Goal: Task Accomplishment & Management: Use online tool/utility

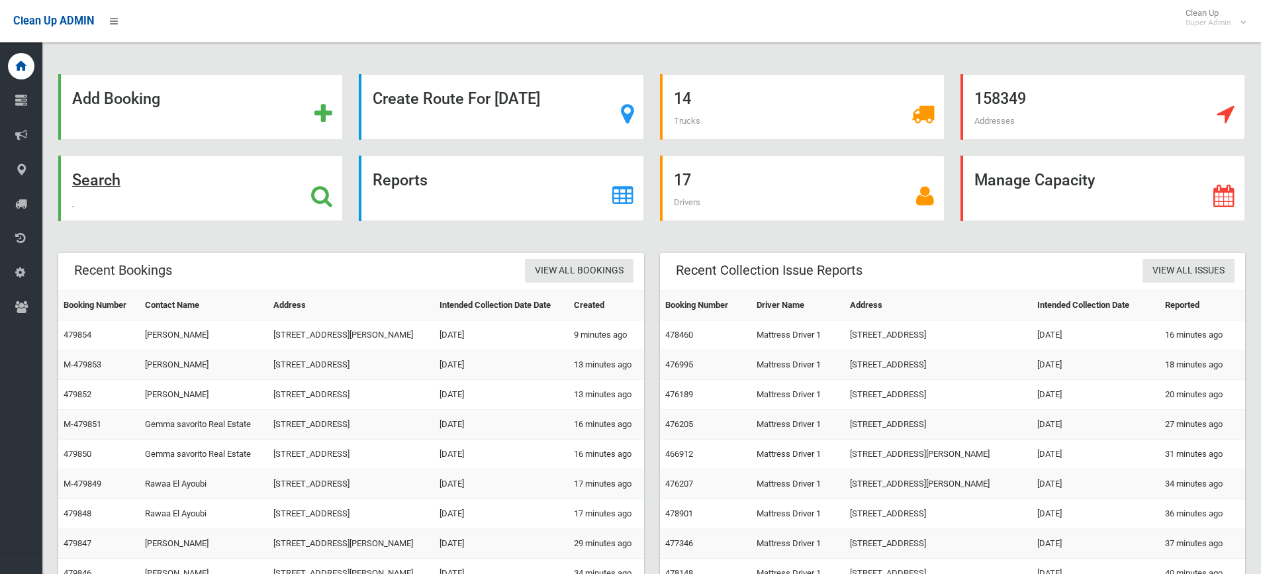
click at [246, 208] on div "Search" at bounding box center [200, 189] width 285 height 66
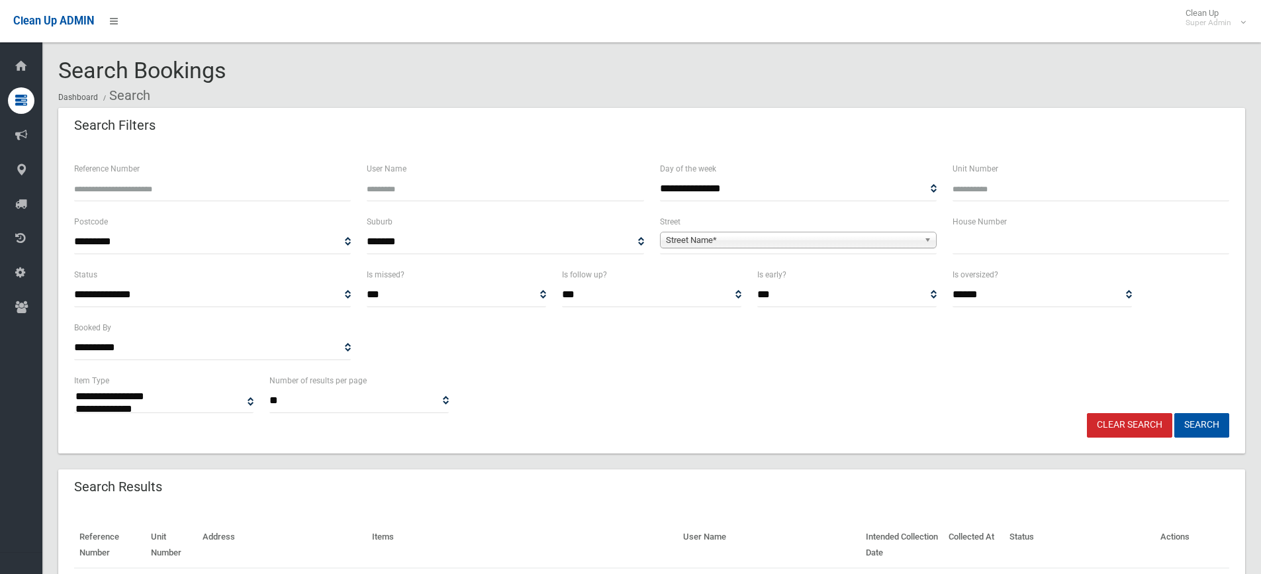
select select
click at [972, 239] on input "text" at bounding box center [1090, 242] width 277 height 24
type input "**"
click at [834, 238] on span "Street Name*" at bounding box center [792, 240] width 253 height 16
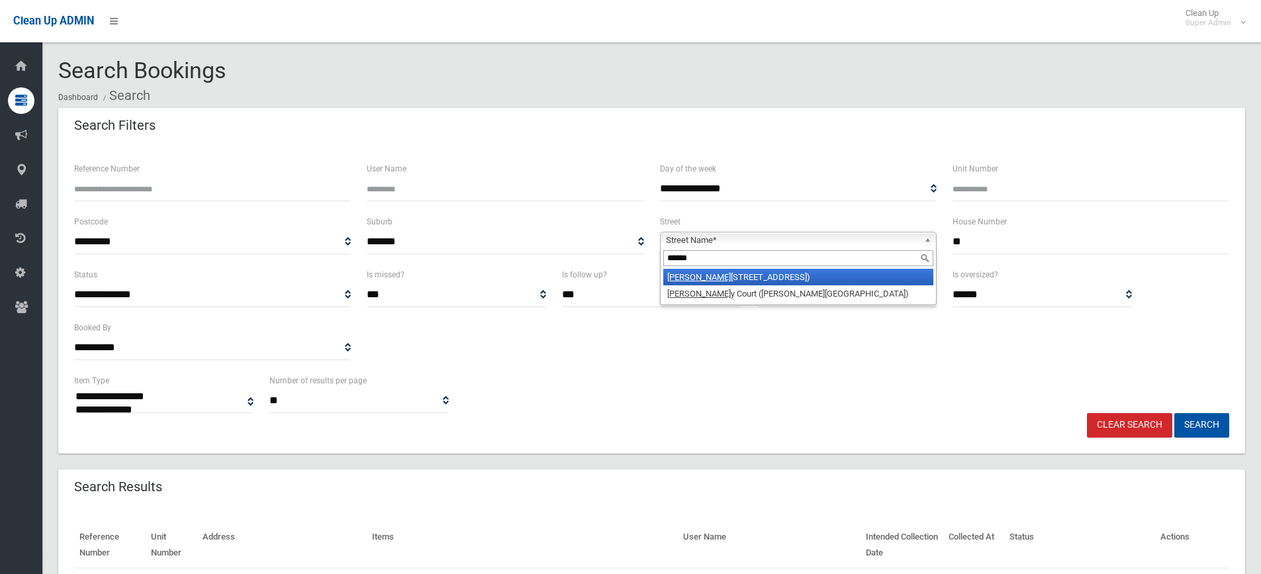
type input "*******"
click at [1174, 413] on button "Search" at bounding box center [1201, 425] width 55 height 24
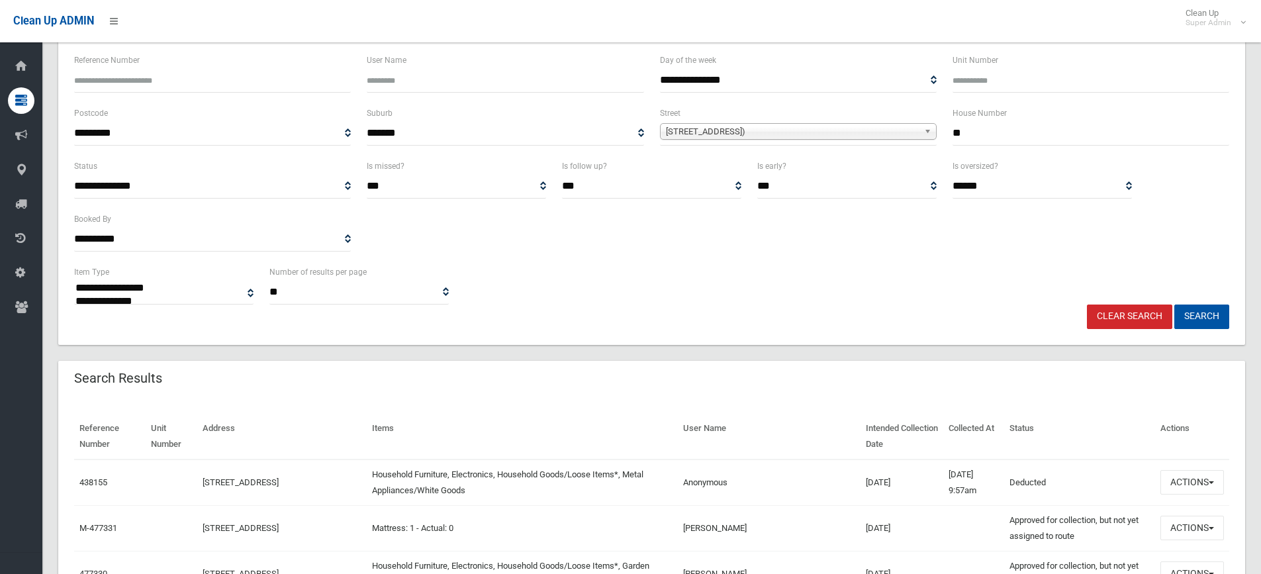
scroll to position [132, 0]
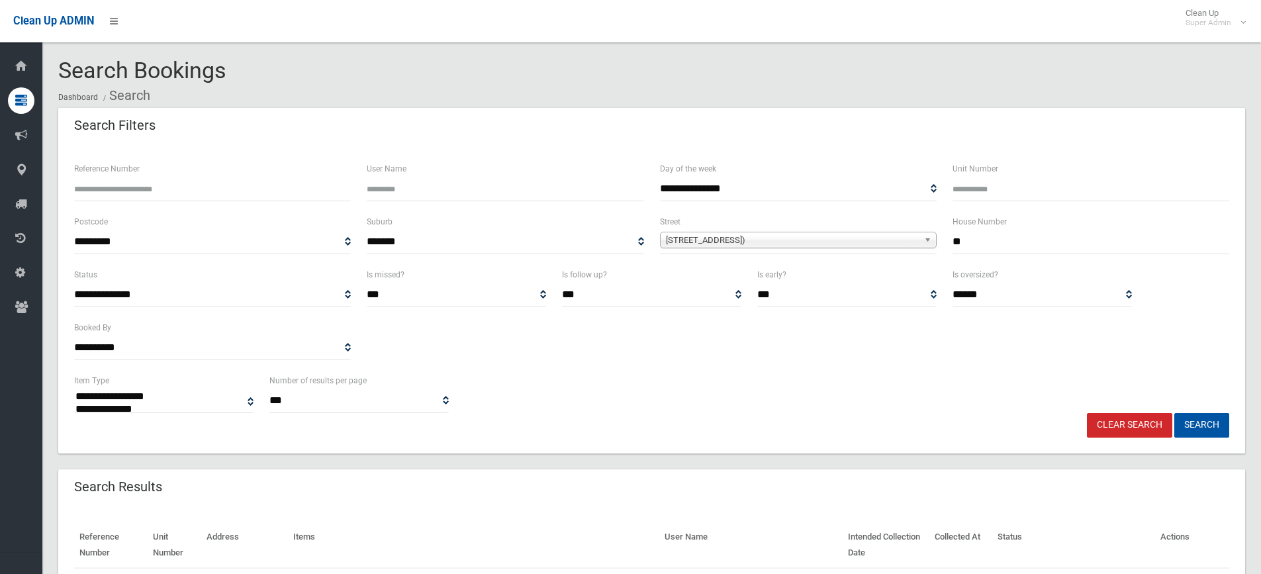
select select
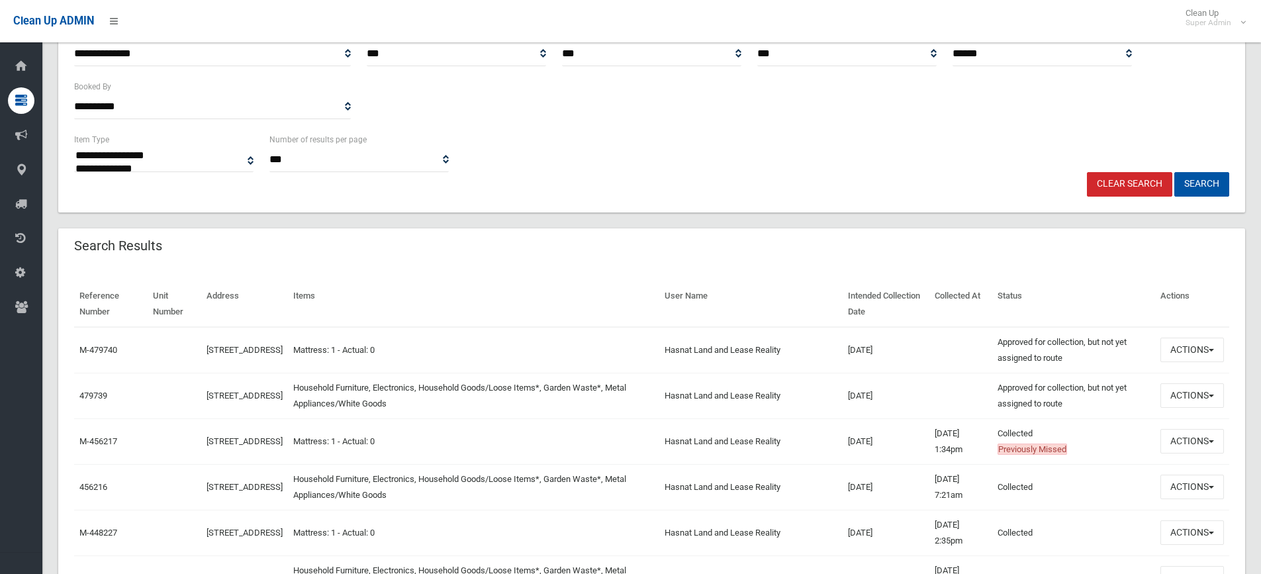
scroll to position [265, 0]
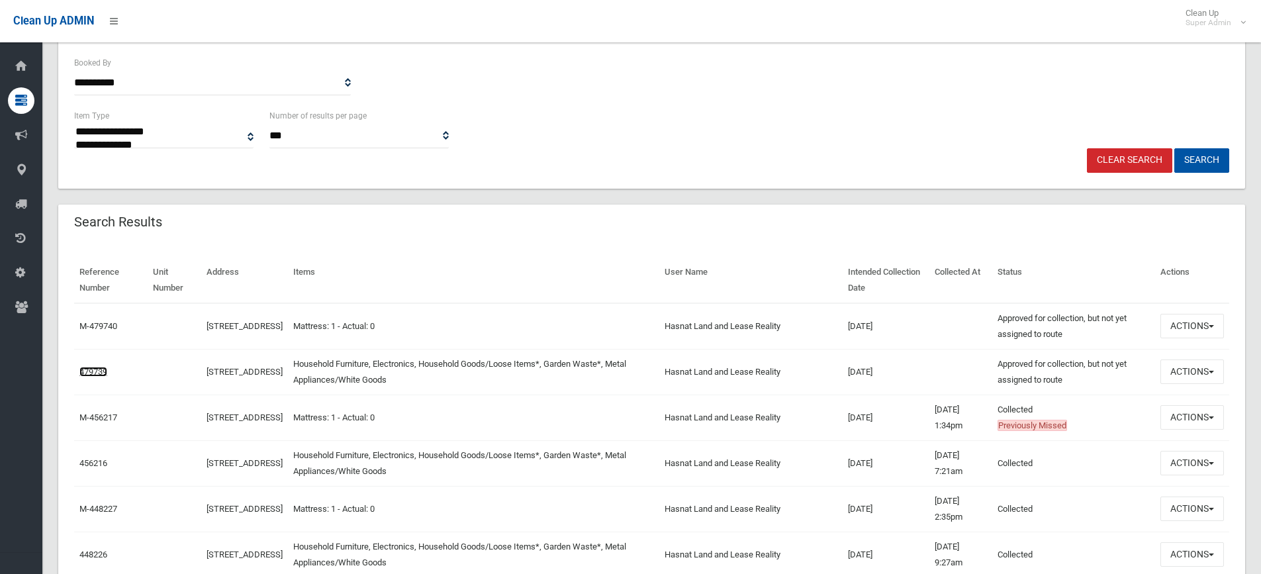
click at [103, 368] on link "479739" at bounding box center [93, 372] width 28 height 10
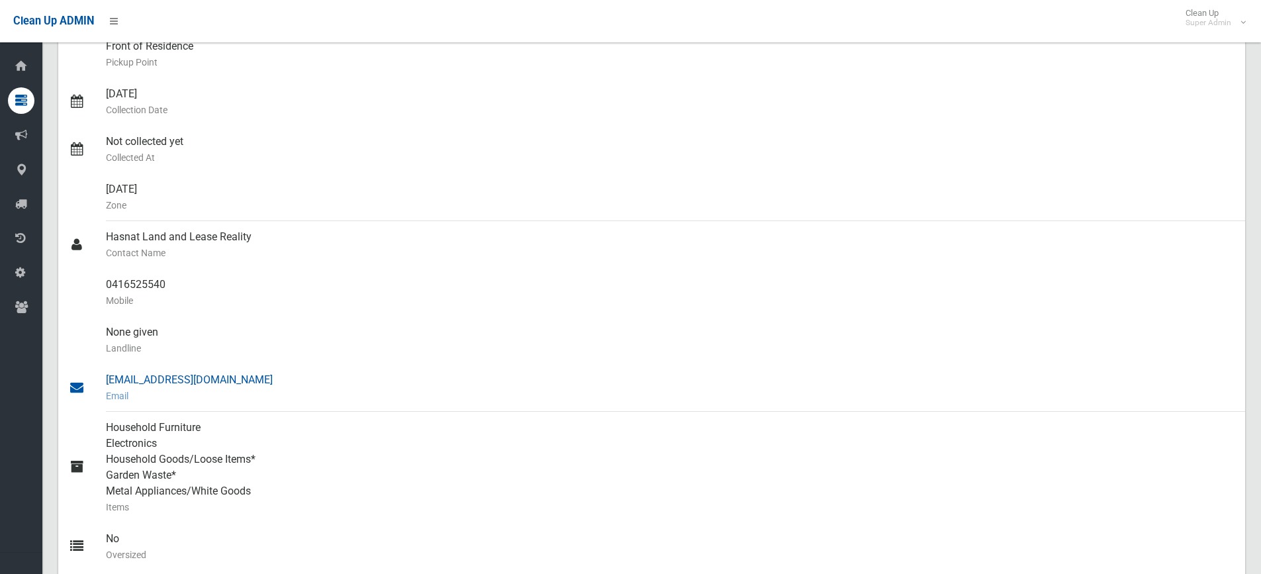
scroll to position [265, 0]
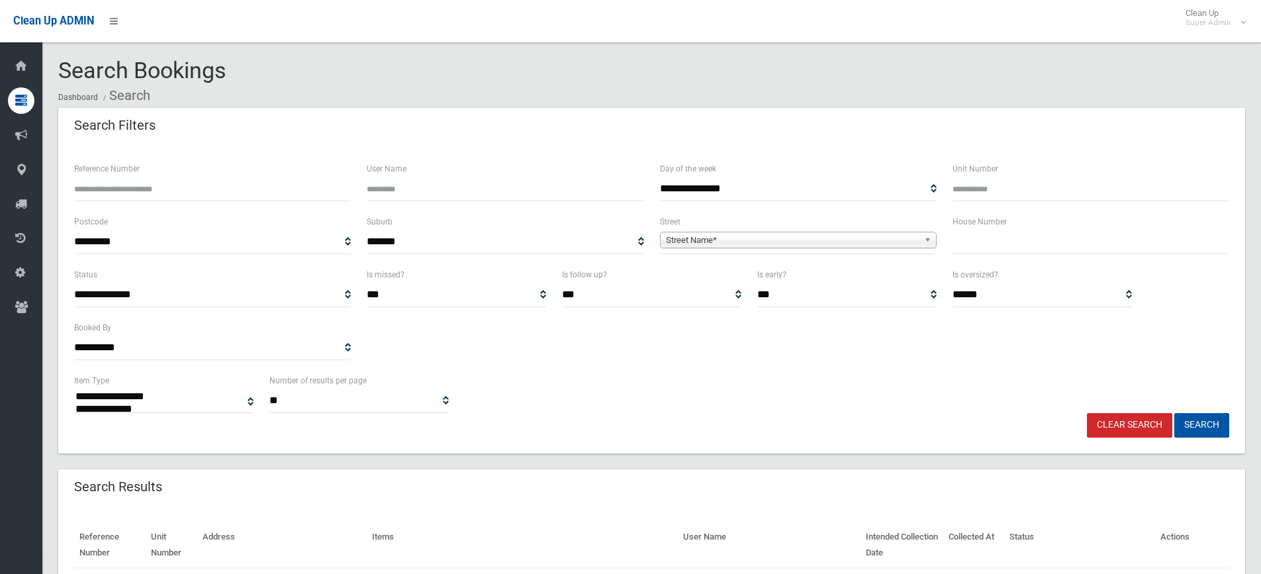
select select
type input "******"
click at [1174, 413] on button "Search" at bounding box center [1201, 425] width 55 height 24
select select
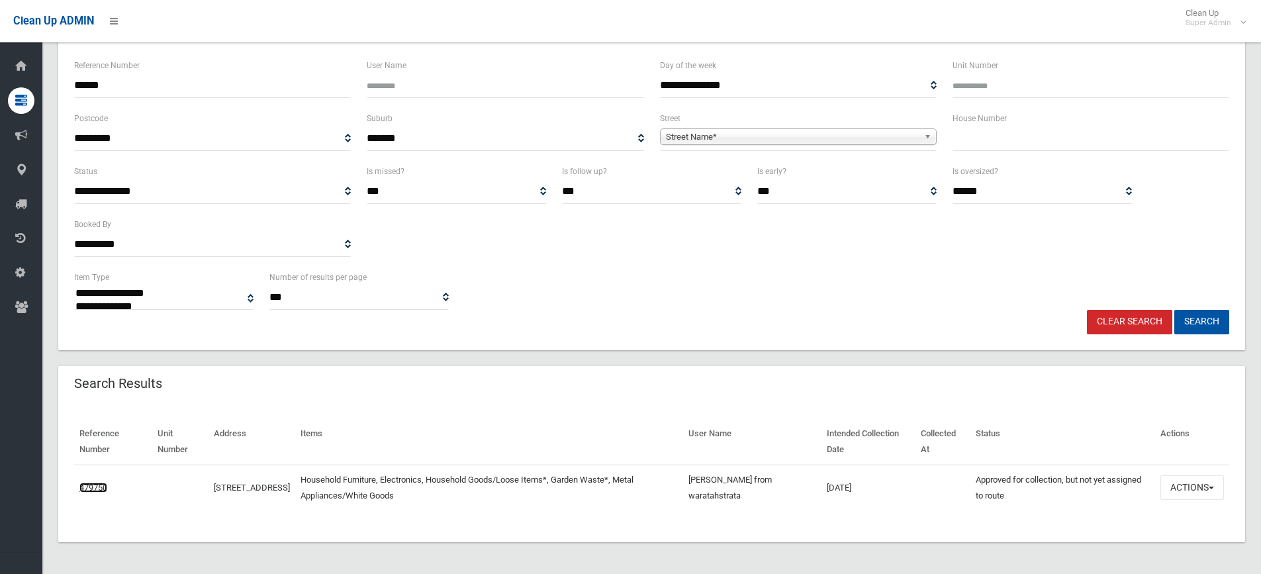
click at [82, 485] on link "479750" at bounding box center [93, 488] width 28 height 10
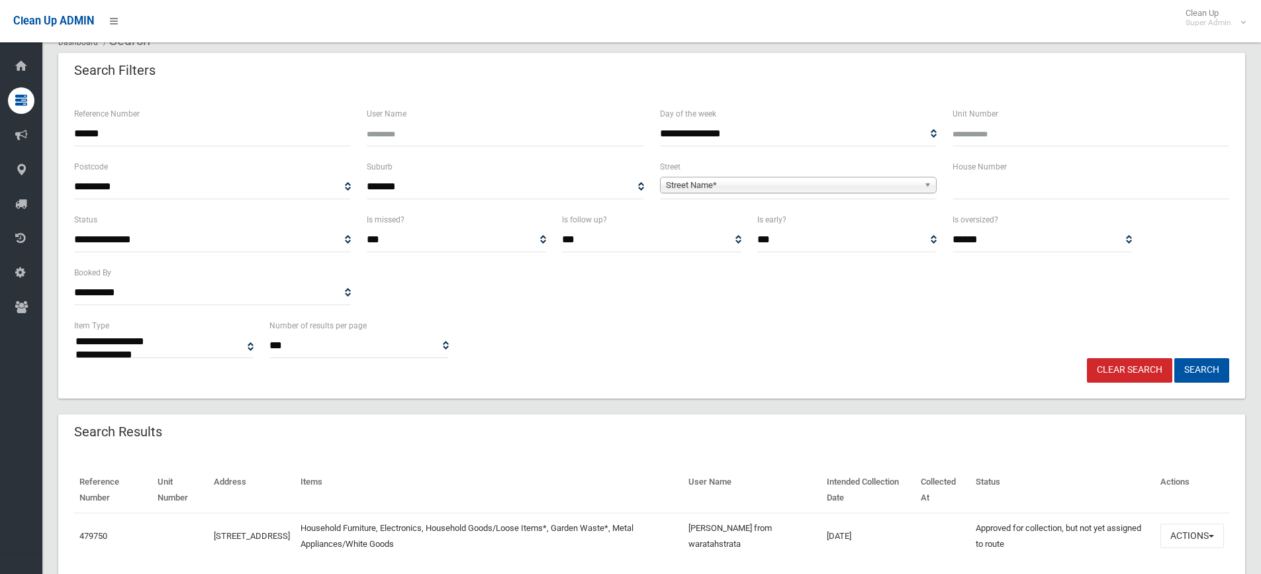
scroll to position [0, 0]
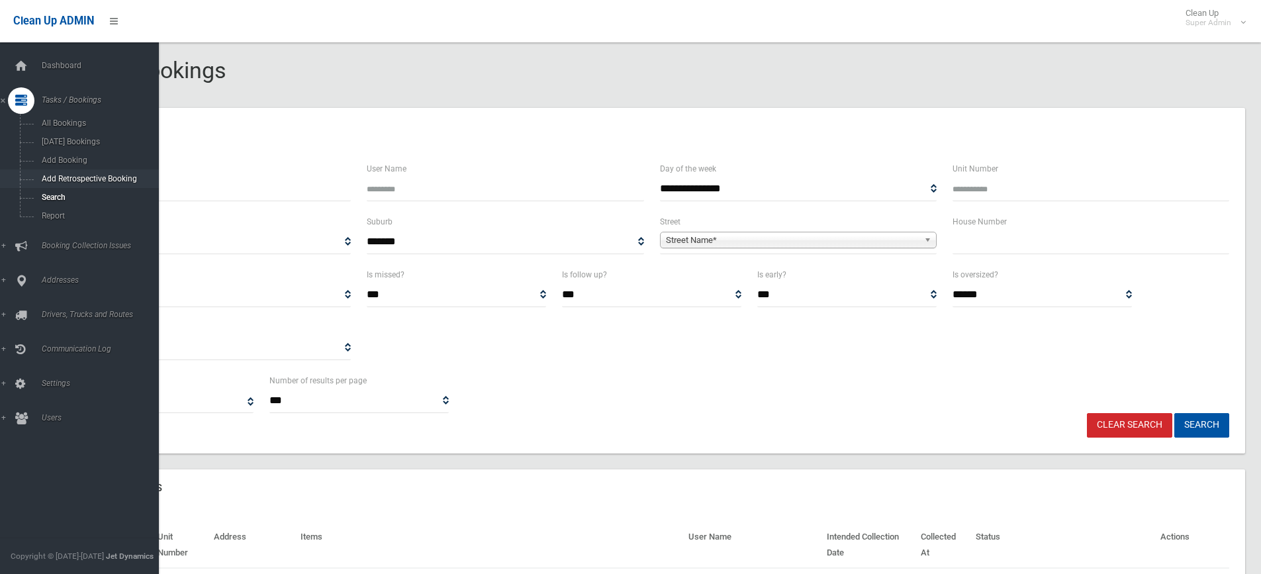
drag, startPoint x: 197, startPoint y: 185, endPoint x: 0, endPoint y: 185, distance: 197.2
click at [0, 185] on div "**********" at bounding box center [630, 346] width 1261 height 661
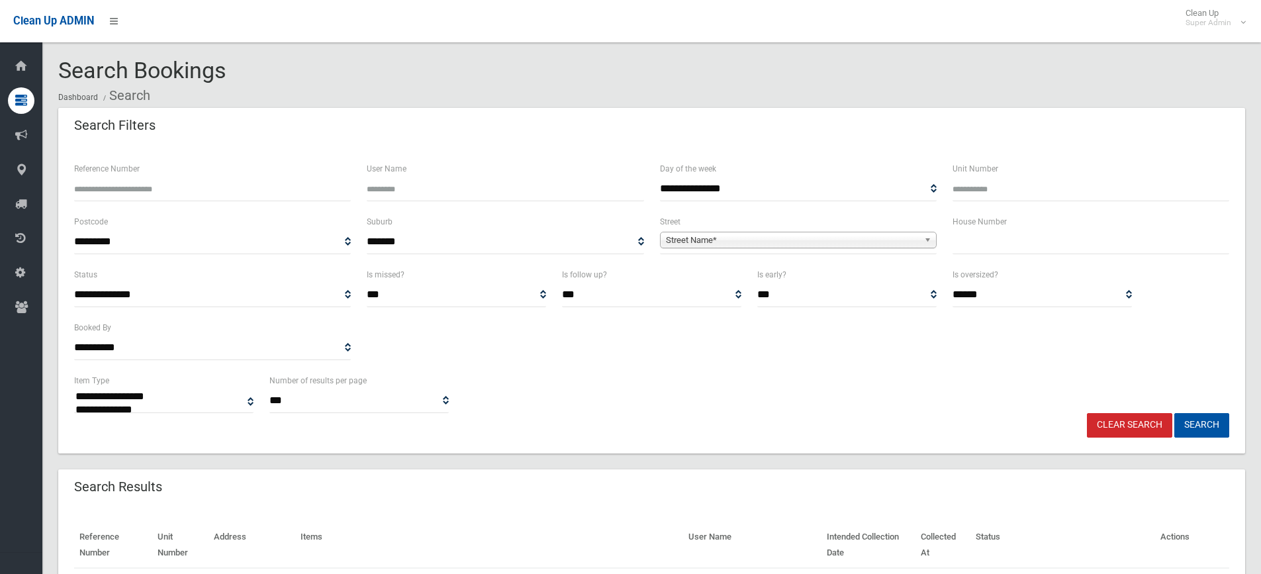
click at [972, 249] on input "text" at bounding box center [1090, 242] width 277 height 24
type input "**"
click at [885, 245] on span "Street Name*" at bounding box center [792, 240] width 253 height 16
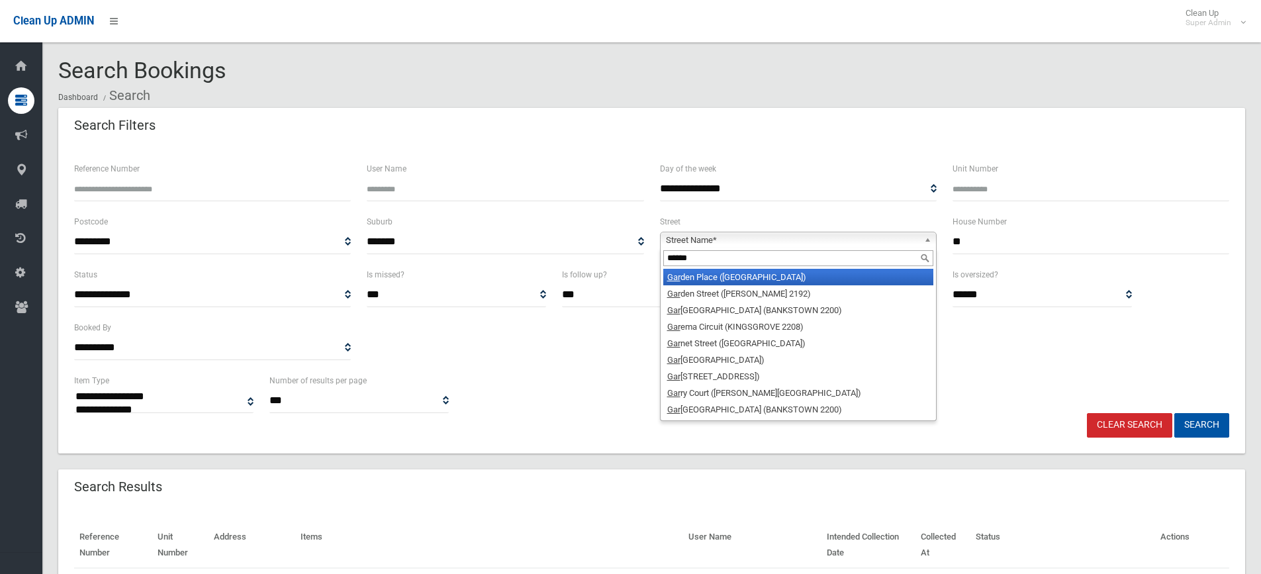
type input "*******"
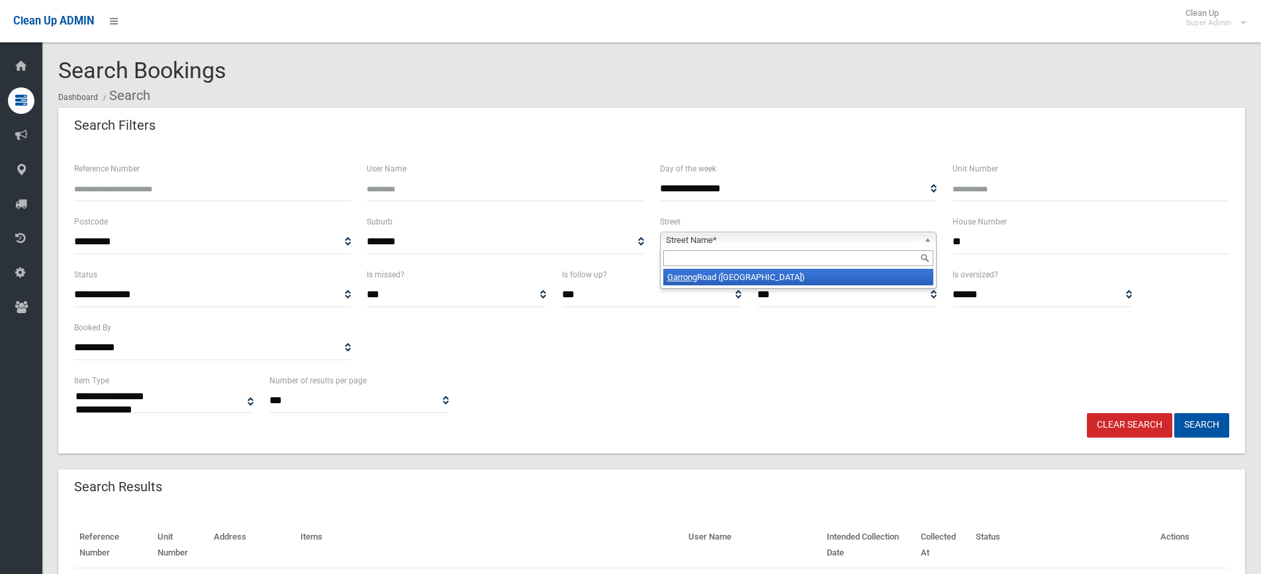
click at [1174, 413] on button "Search" at bounding box center [1201, 425] width 55 height 24
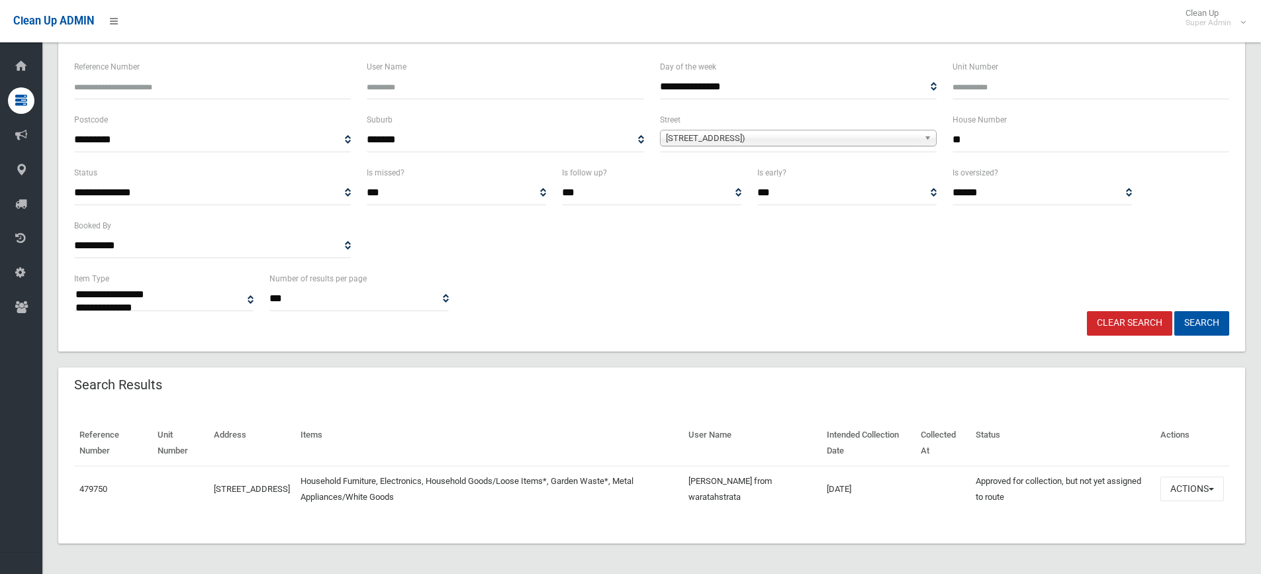
scroll to position [103, 0]
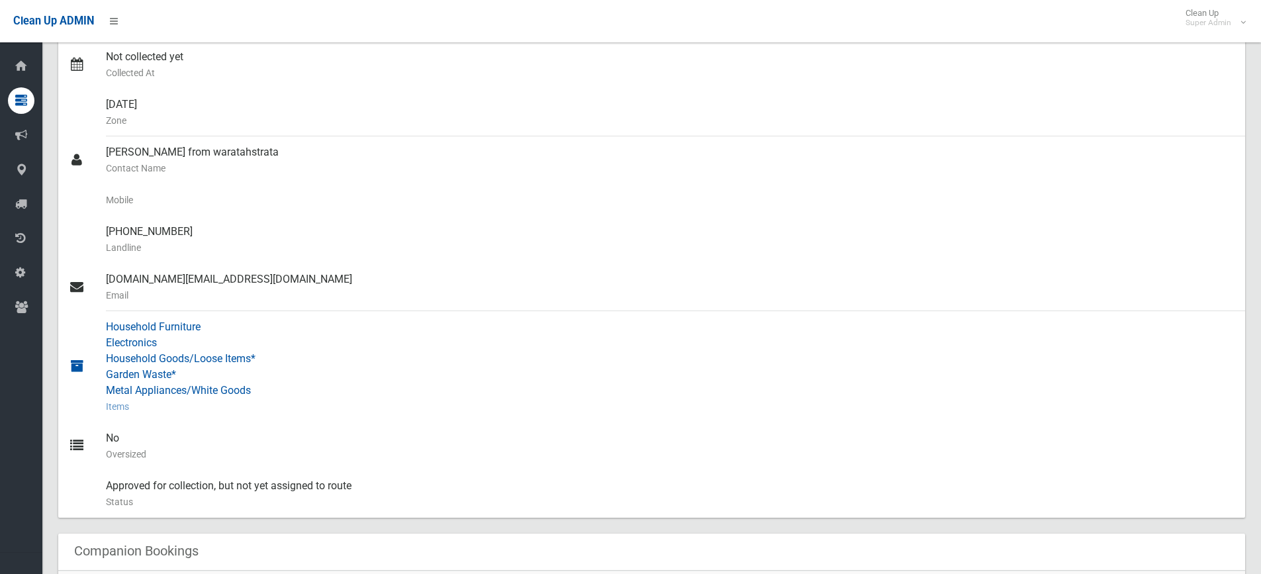
scroll to position [331, 0]
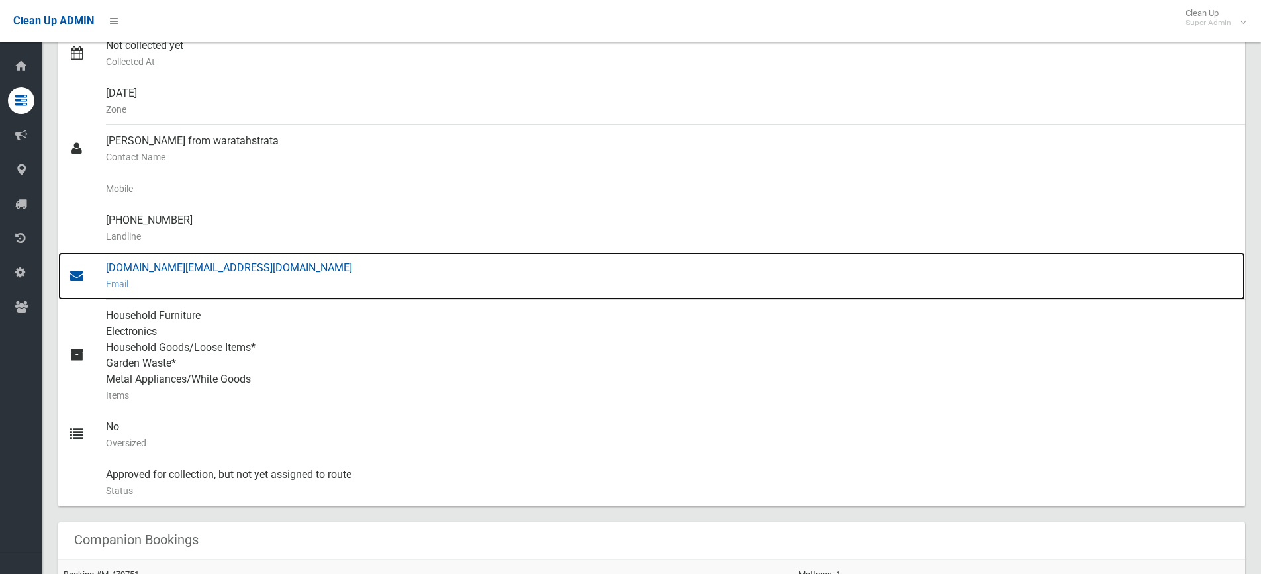
click at [220, 262] on div "[DOMAIN_NAME][EMAIL_ADDRESS][DOMAIN_NAME] Email" at bounding box center [670, 276] width 1129 height 48
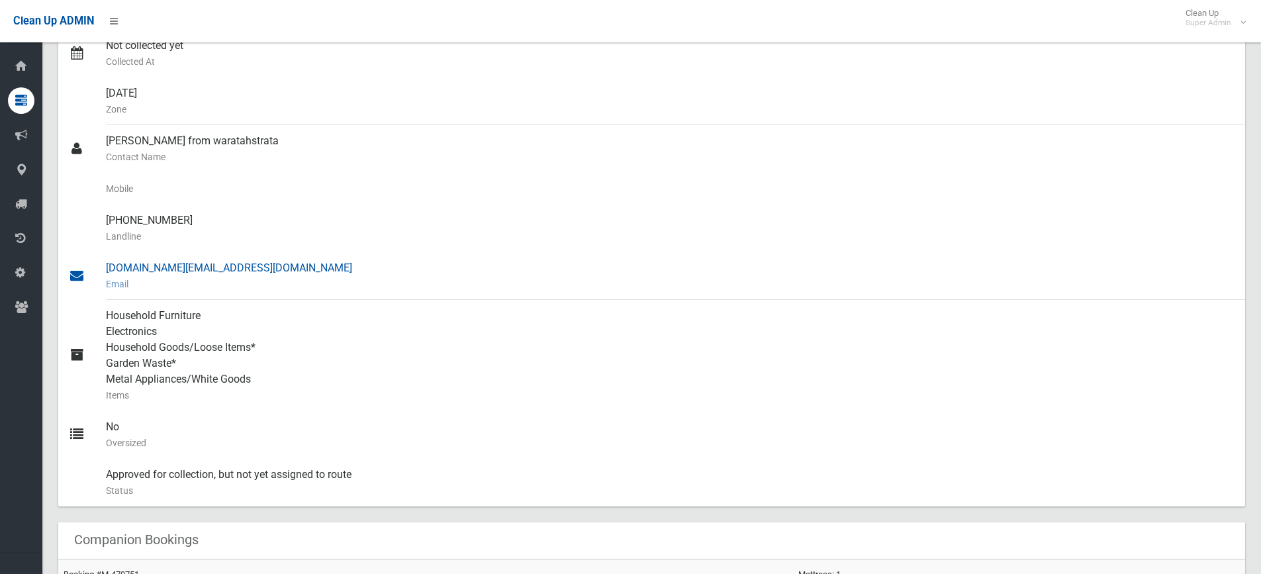
scroll to position [0, 0]
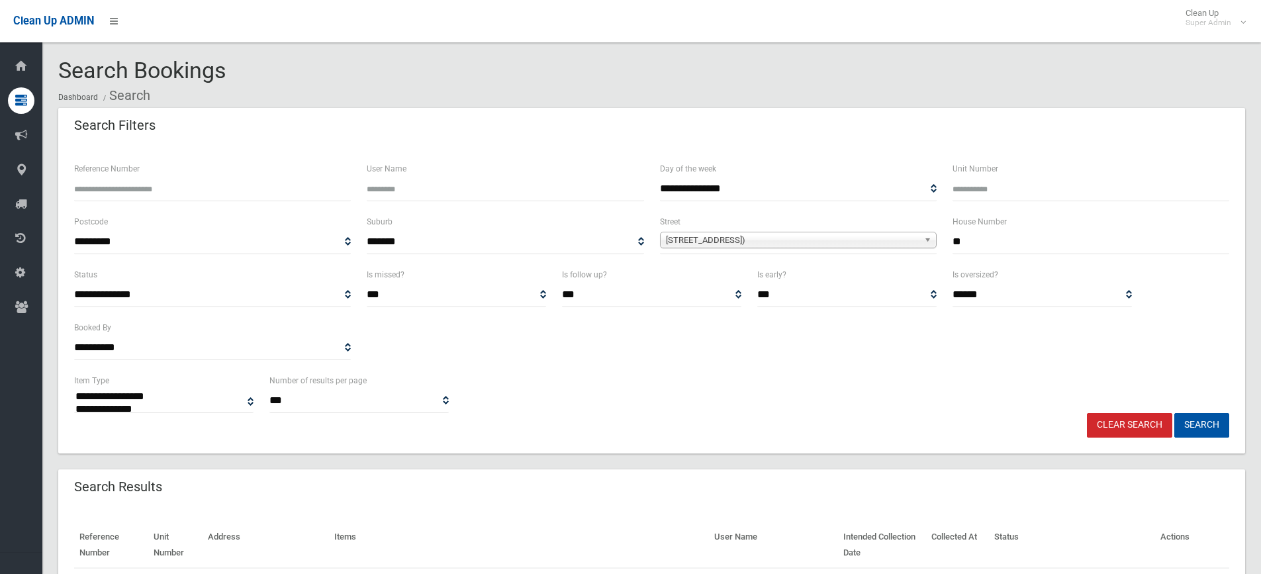
select select
click at [1016, 244] on input "**" at bounding box center [1090, 242] width 277 height 24
type input "**"
click at [1174, 413] on button "Search" at bounding box center [1201, 425] width 55 height 24
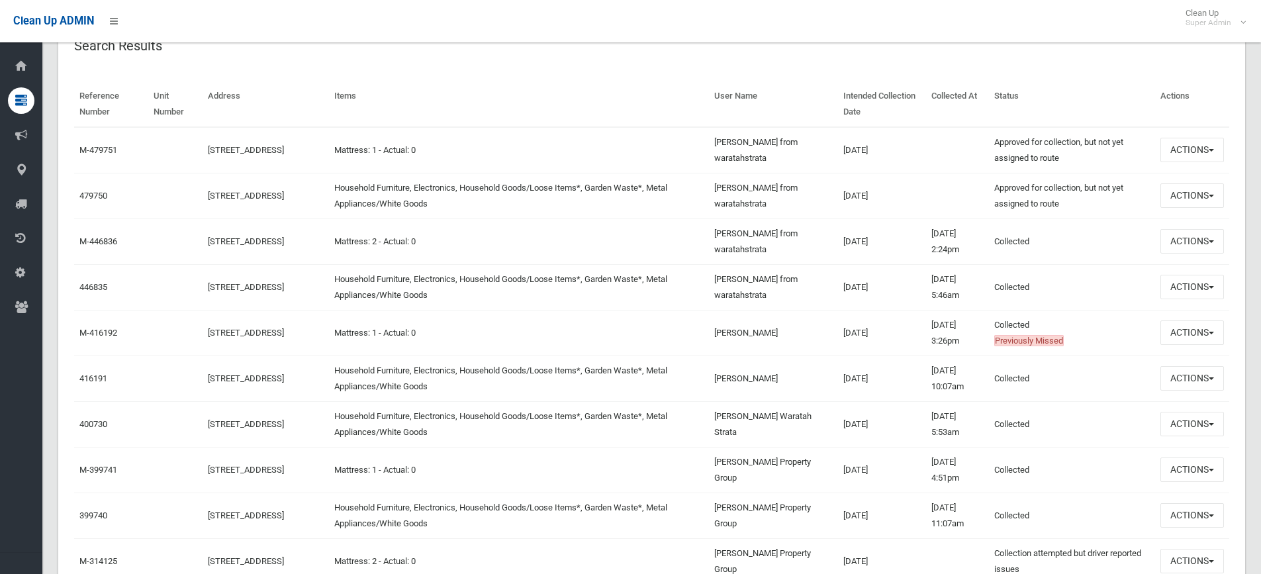
scroll to position [463, 0]
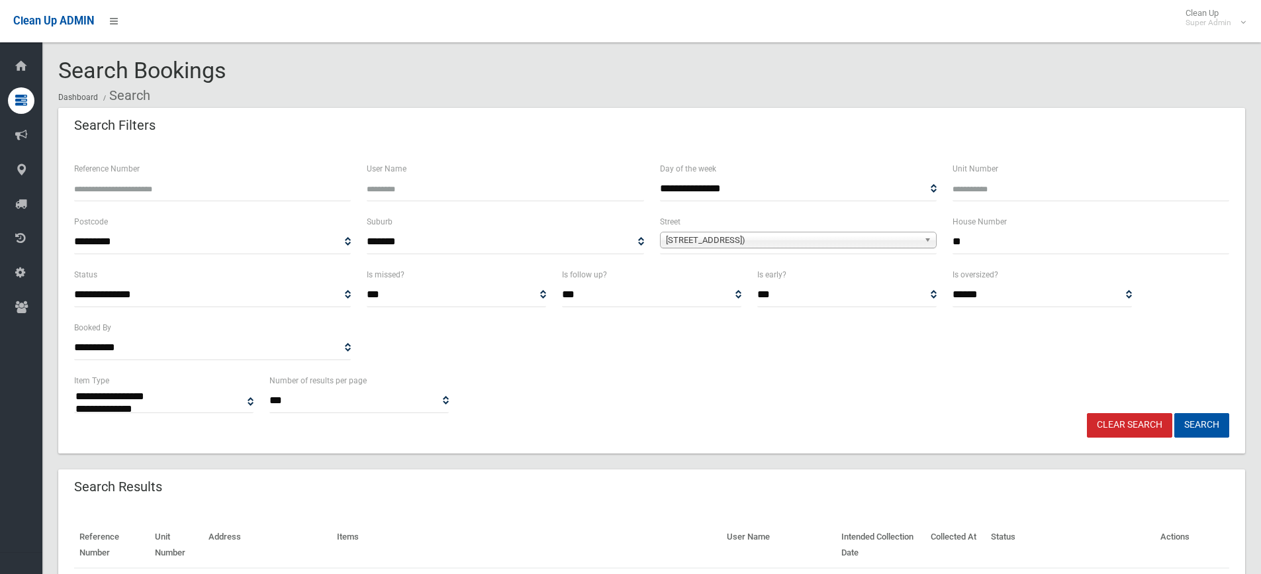
select select
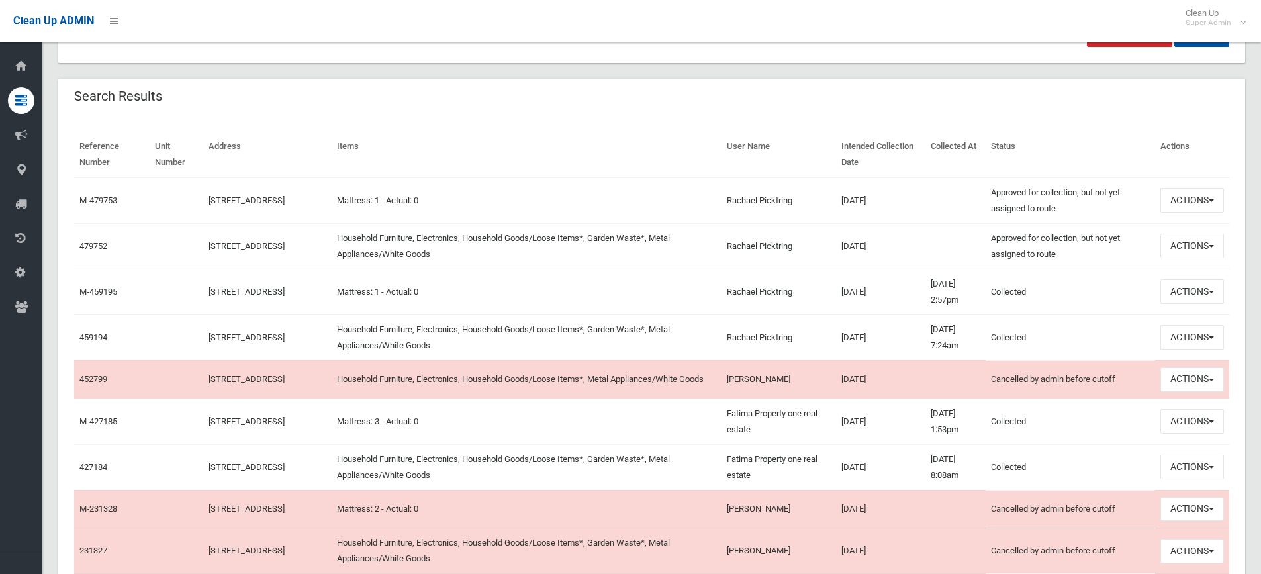
scroll to position [463, 0]
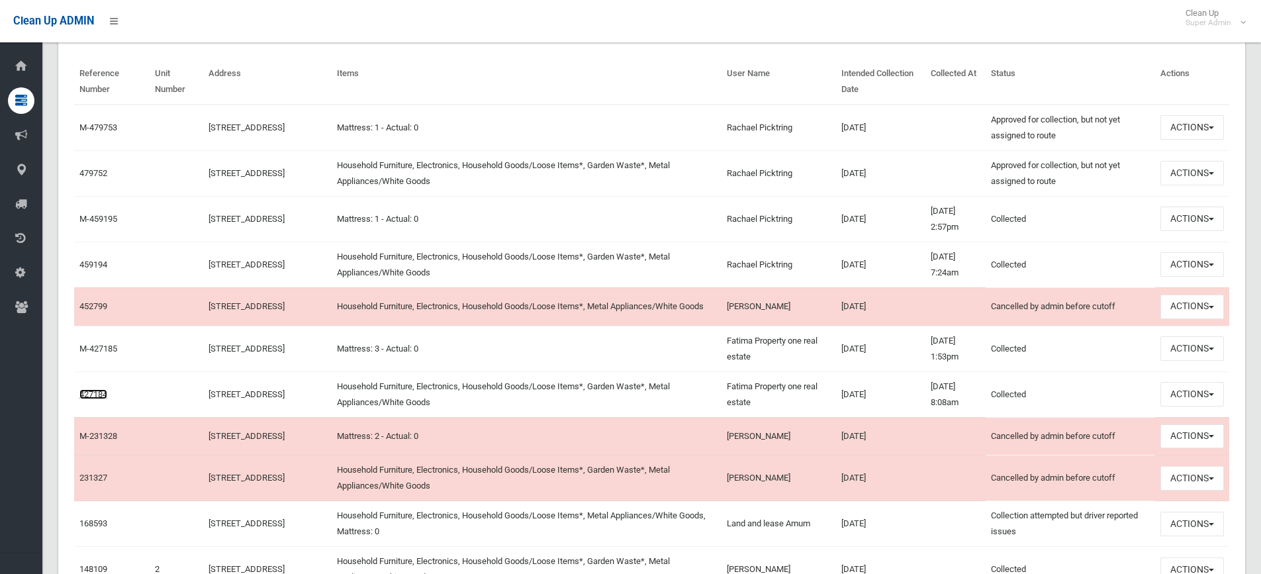
click at [98, 399] on link "427184" at bounding box center [93, 394] width 28 height 10
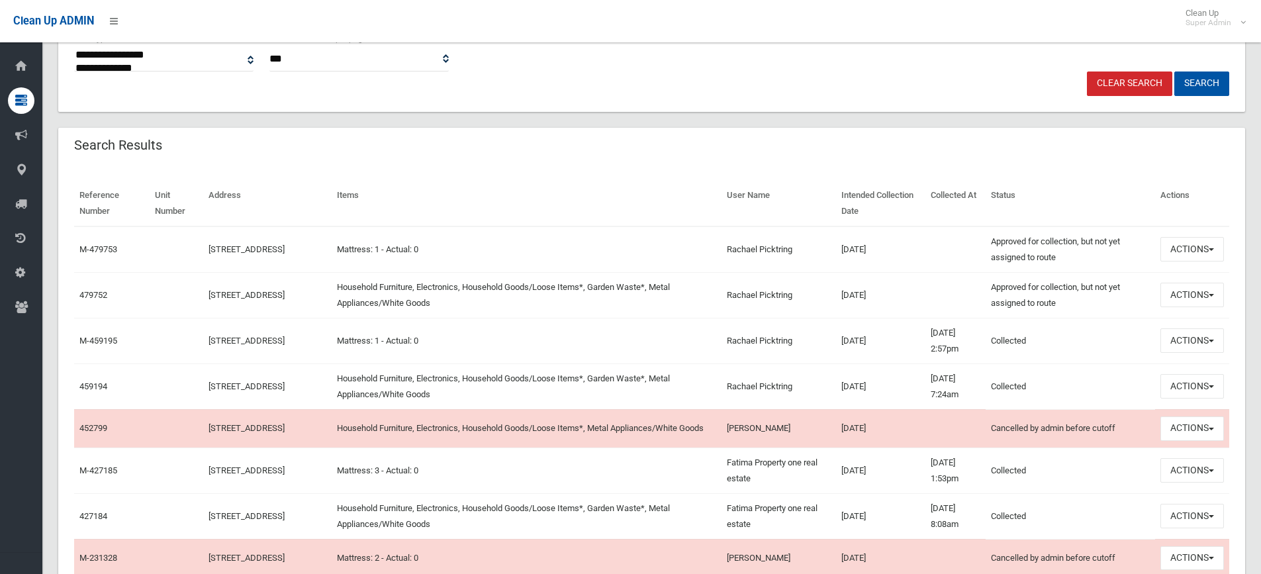
scroll to position [331, 0]
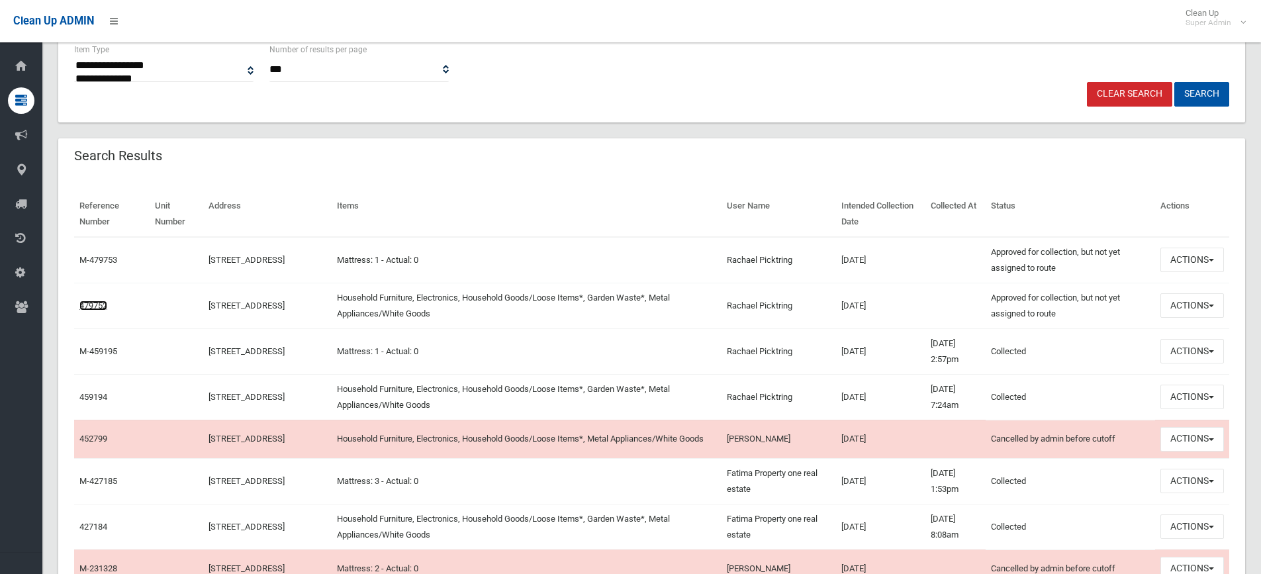
click at [91, 306] on link "479752" at bounding box center [93, 305] width 28 height 10
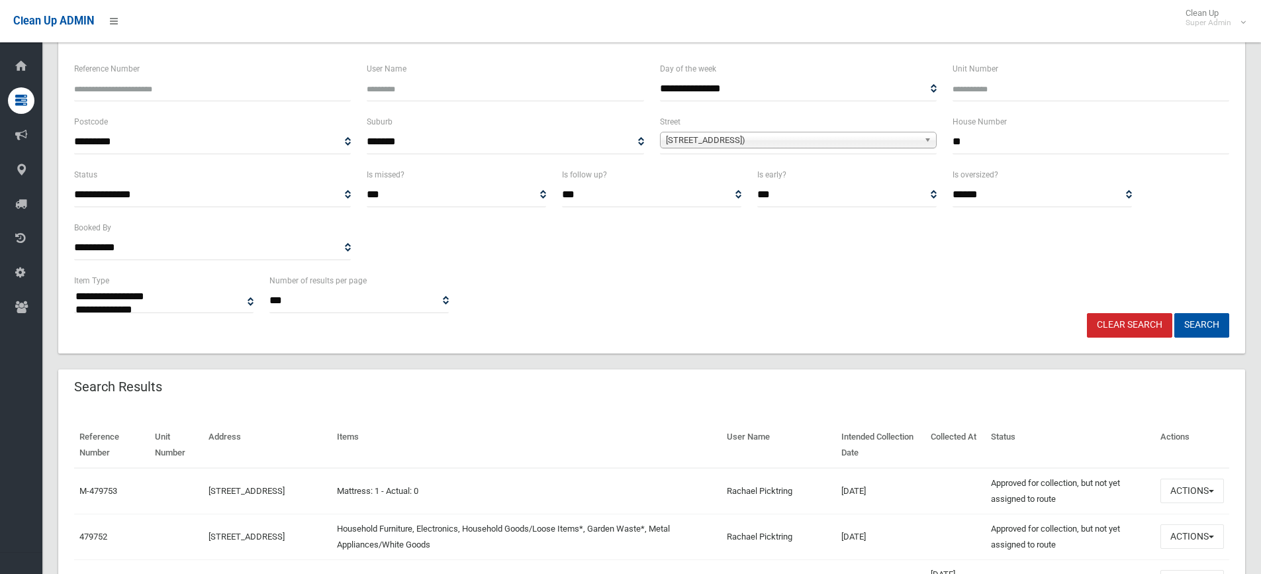
scroll to position [0, 0]
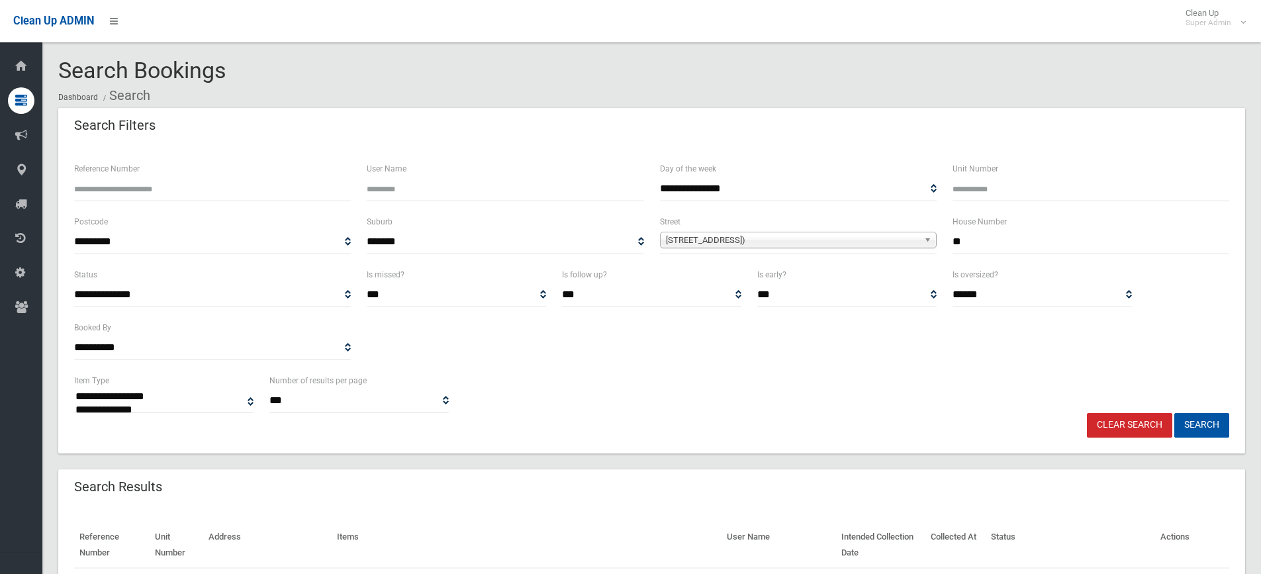
click at [1156, 424] on link "Clear Search" at bounding box center [1129, 425] width 85 height 24
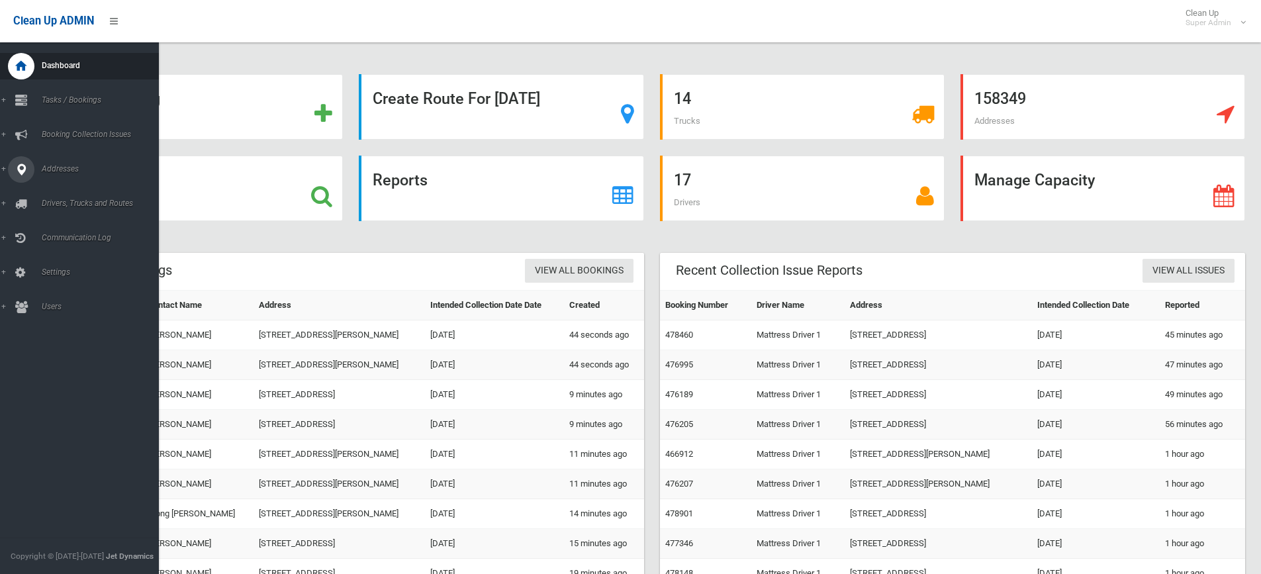
click at [45, 168] on span "Addresses" at bounding box center [103, 168] width 131 height 9
click at [72, 188] on span "All Addresses" at bounding box center [98, 191] width 120 height 9
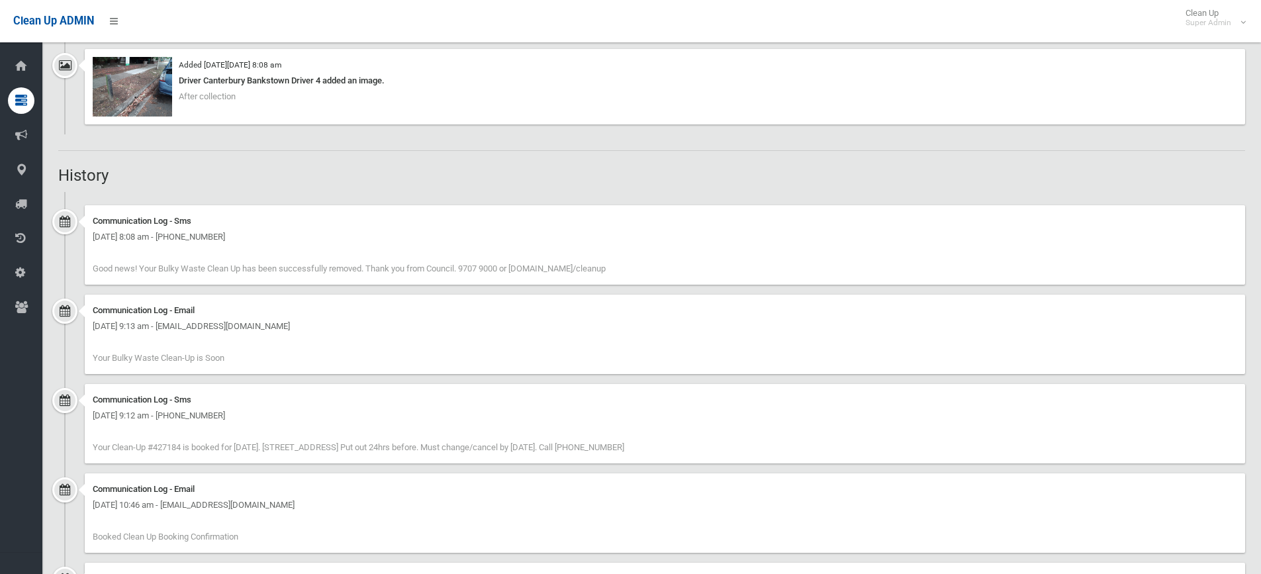
scroll to position [1459, 0]
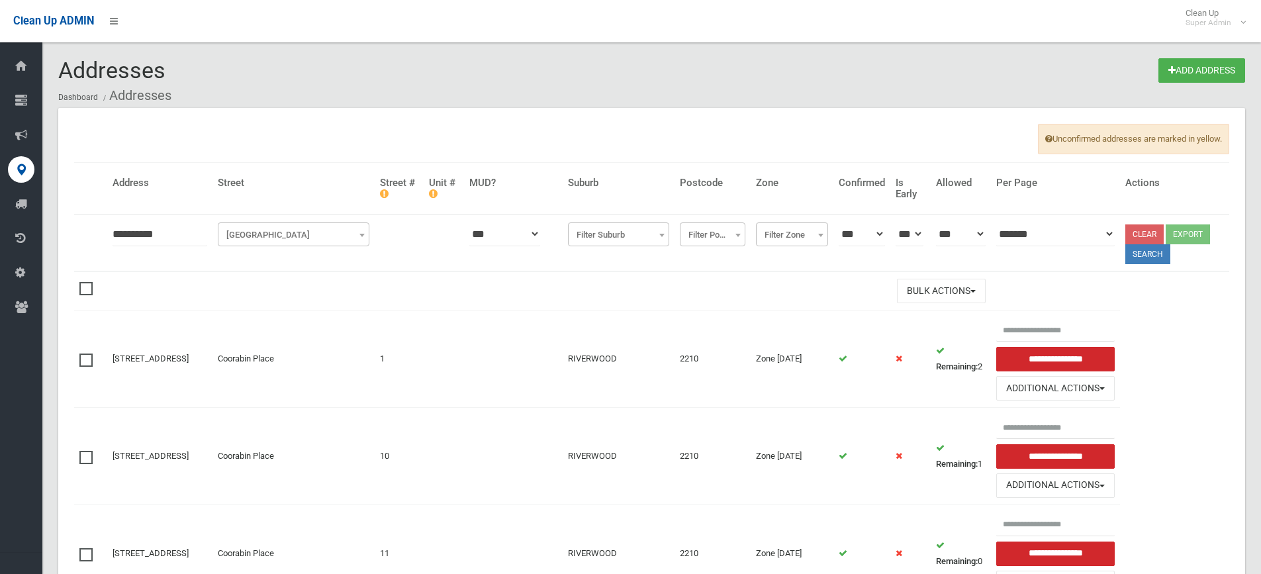
type input "**********"
click button at bounding box center [0, 0] width 0 height 0
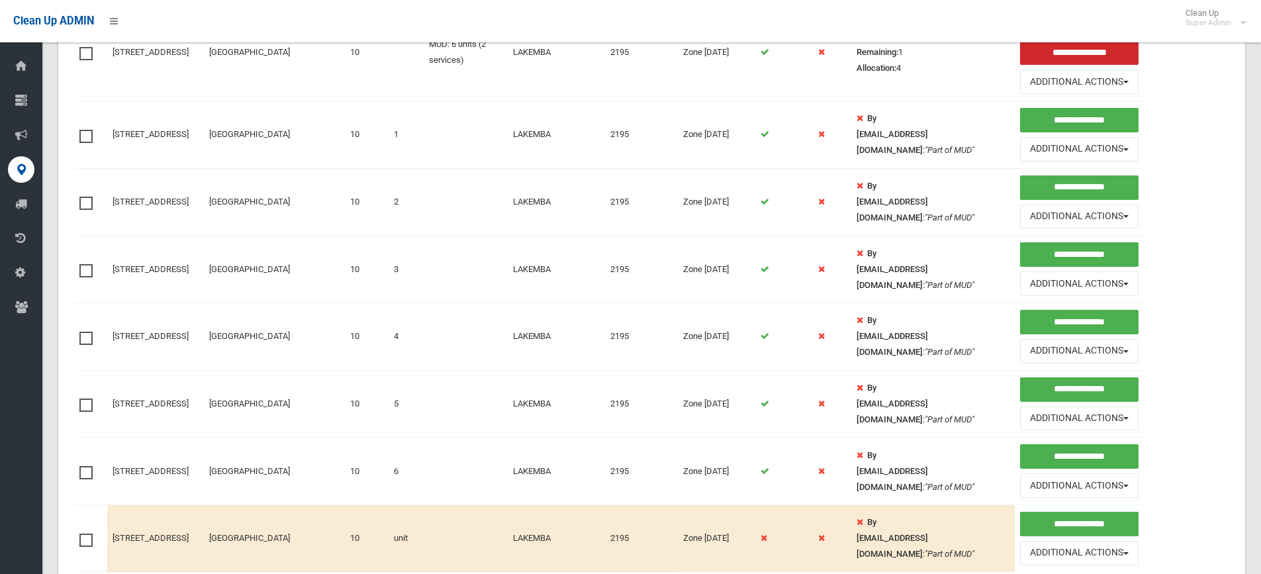
scroll to position [402, 0]
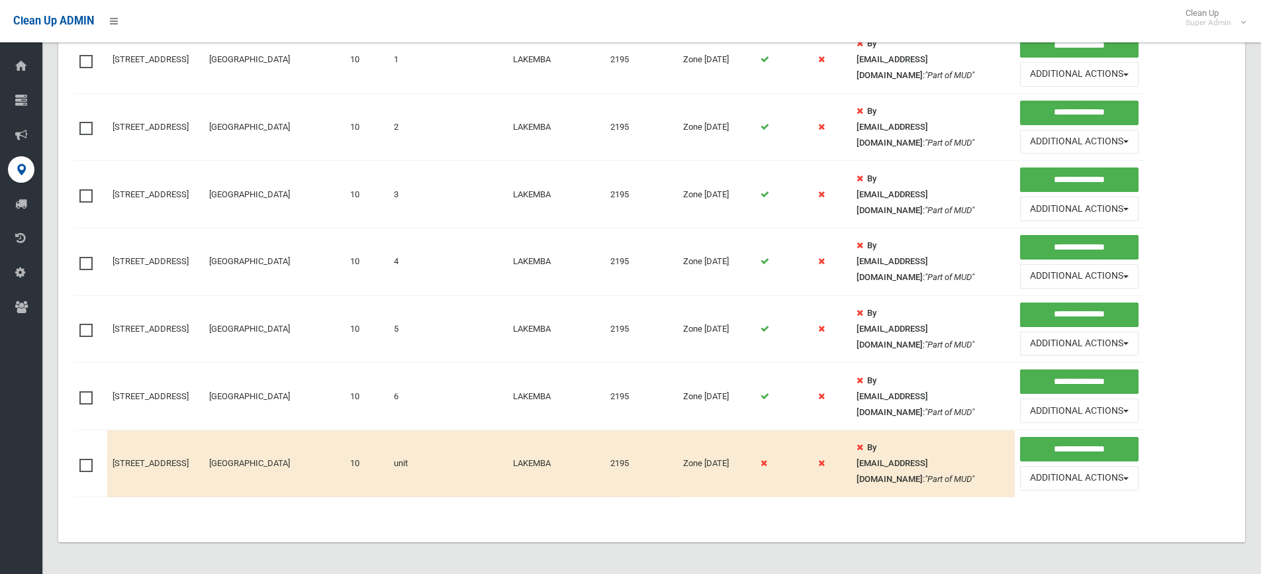
click at [77, 394] on td at bounding box center [90, 397] width 33 height 68
click at [83, 391] on span at bounding box center [89, 391] width 20 height 0
click at [88, 459] on span at bounding box center [89, 459] width 20 height 0
click at [86, 324] on span at bounding box center [89, 324] width 20 height 0
click at [87, 270] on td at bounding box center [90, 262] width 33 height 68
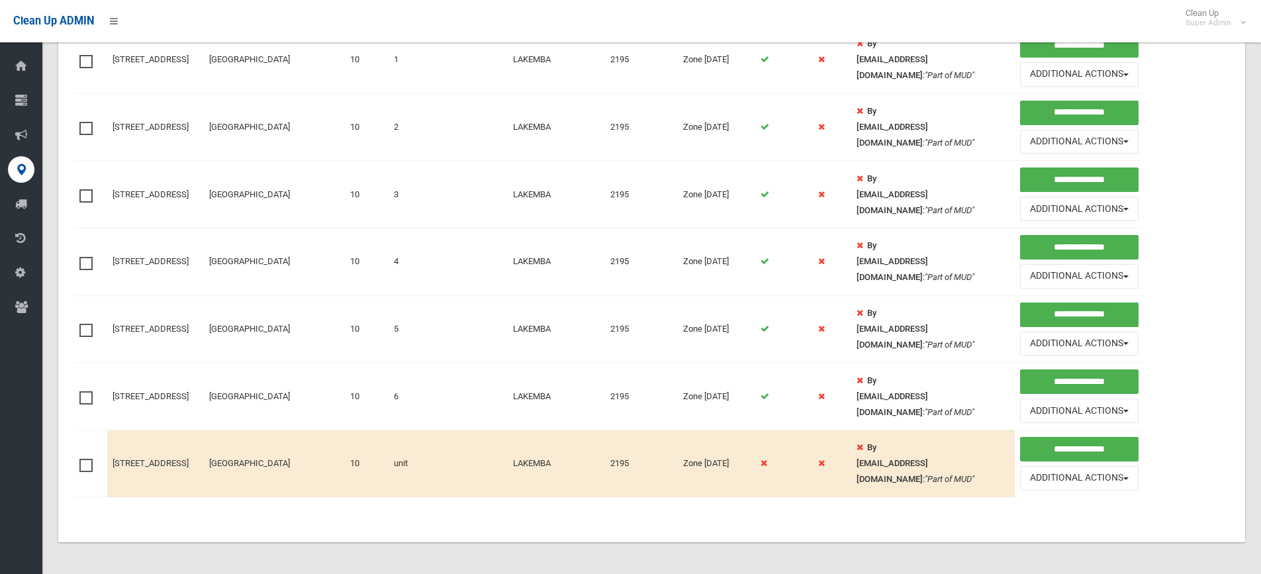
click at [90, 189] on span at bounding box center [89, 189] width 20 height 0
click at [87, 257] on span at bounding box center [89, 257] width 20 height 0
click at [84, 122] on span at bounding box center [89, 122] width 20 height 0
click at [85, 55] on span at bounding box center [89, 55] width 20 height 0
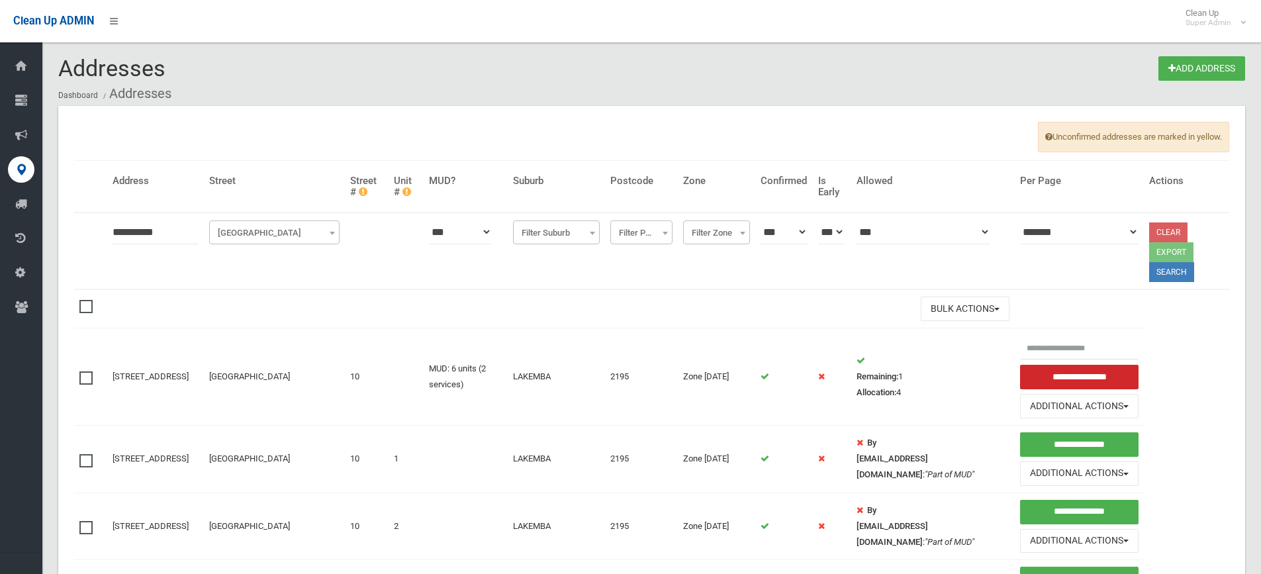
scroll to position [0, 0]
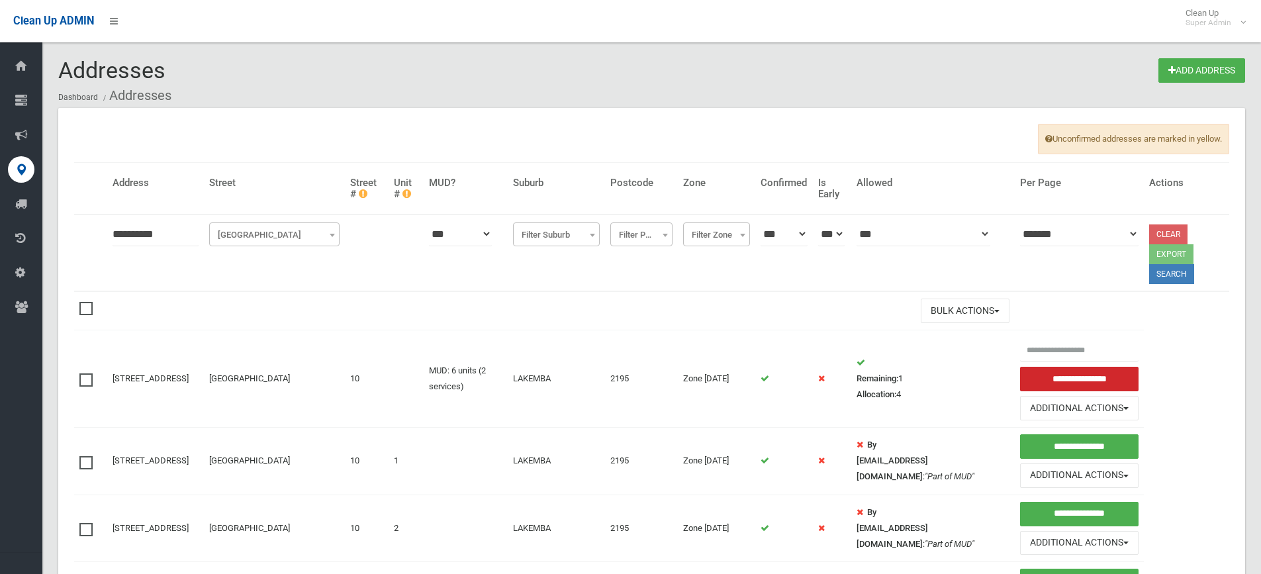
click at [491, 236] on select "*** *** **" at bounding box center [460, 234] width 62 height 24
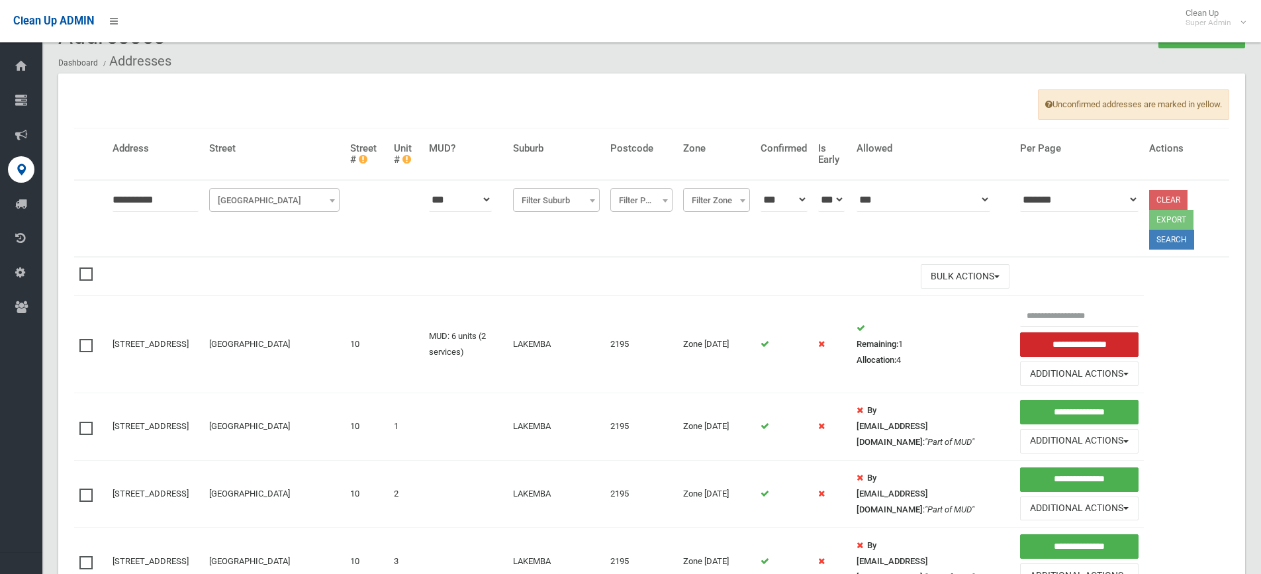
scroll to position [66, 0]
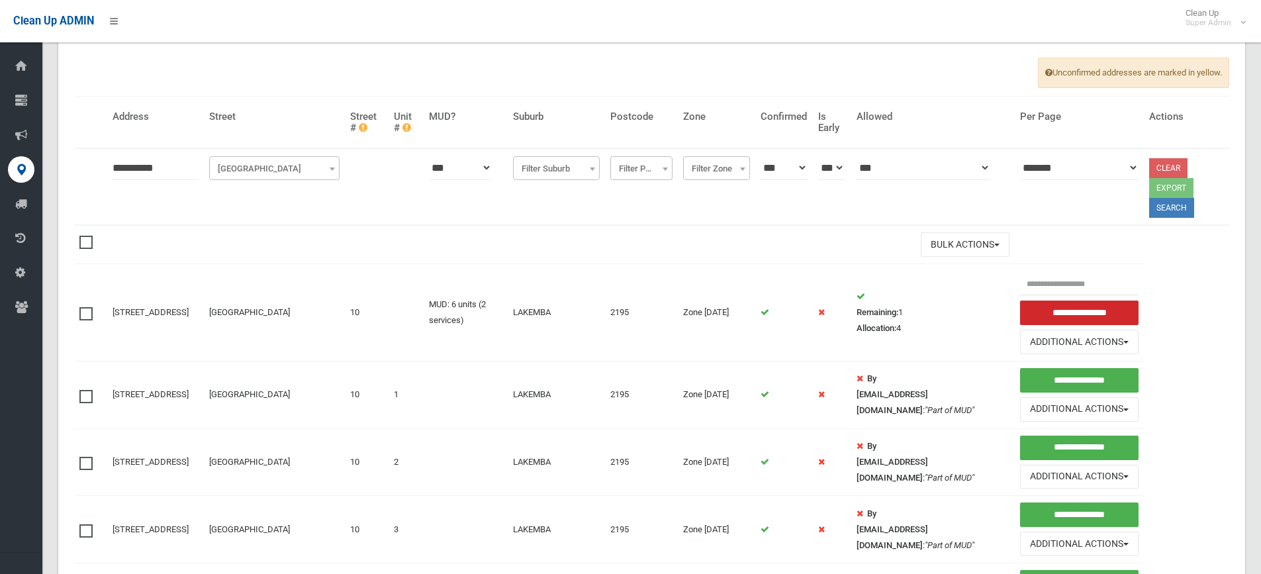
click at [1019, 355] on td "**********" at bounding box center [1079, 312] width 129 height 97
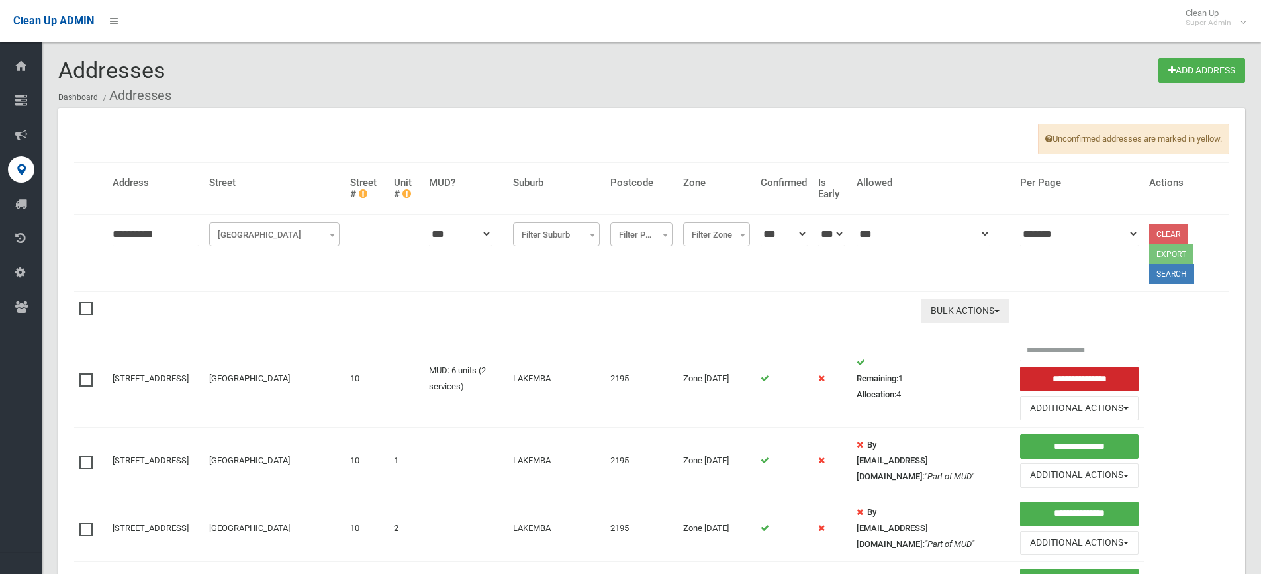
click at [960, 313] on button "Bulk Actions" at bounding box center [965, 311] width 89 height 24
click at [960, 335] on link "Delete Selected" at bounding box center [1000, 338] width 158 height 23
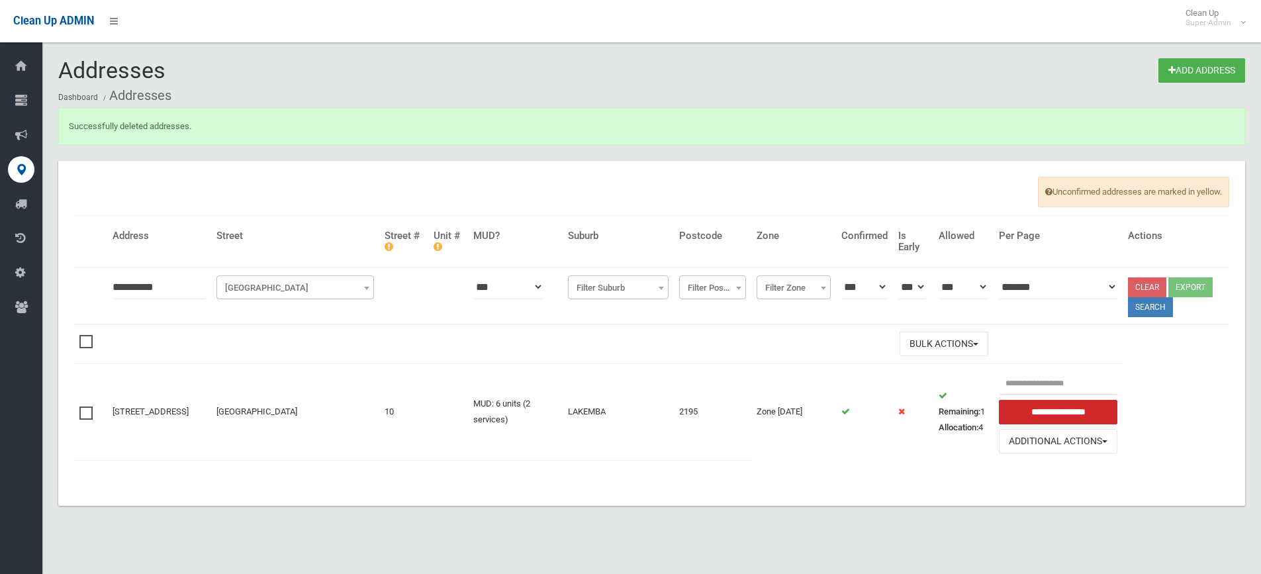
click at [853, 463] on table "**********" at bounding box center [651, 345] width 1155 height 258
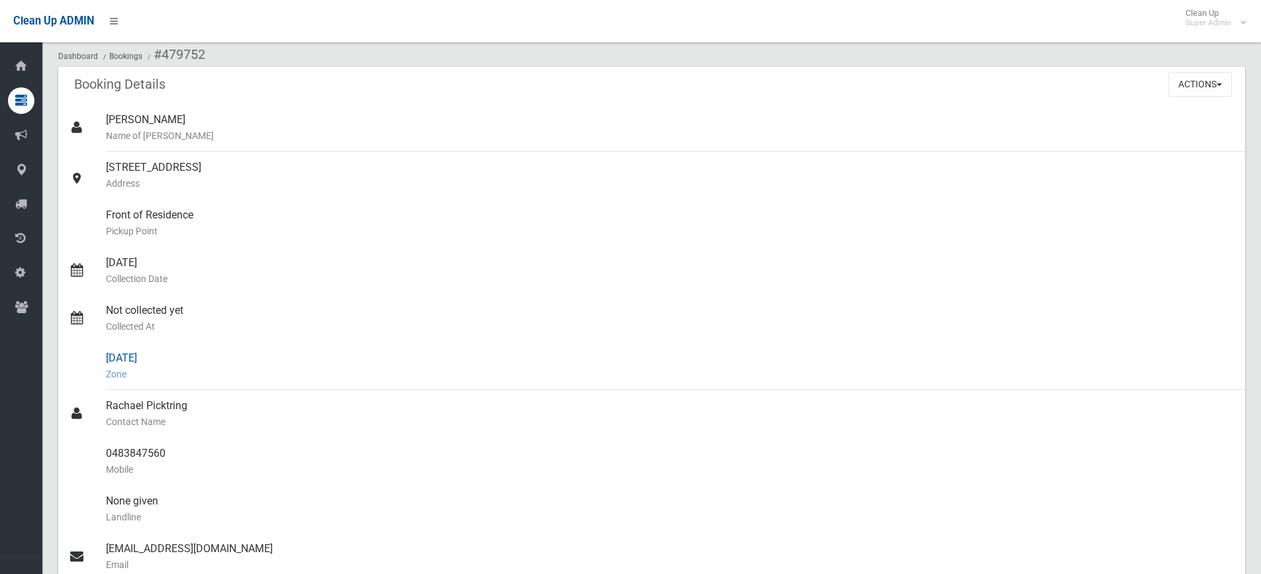
scroll to position [199, 0]
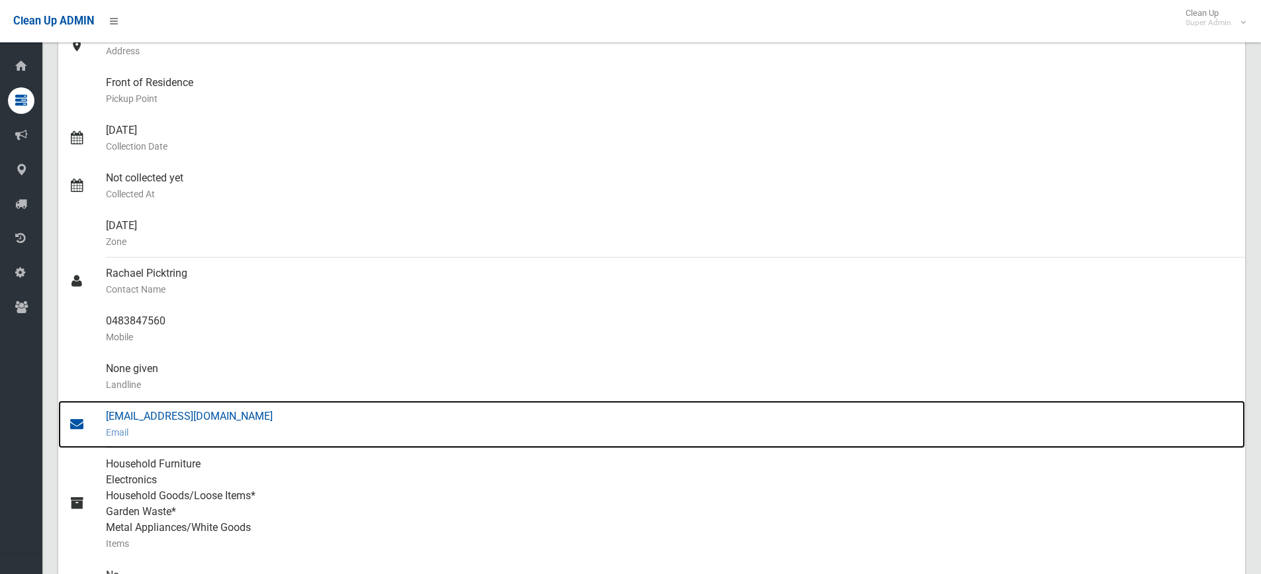
click at [189, 414] on div "[EMAIL_ADDRESS][DOMAIN_NAME] Email" at bounding box center [670, 424] width 1129 height 48
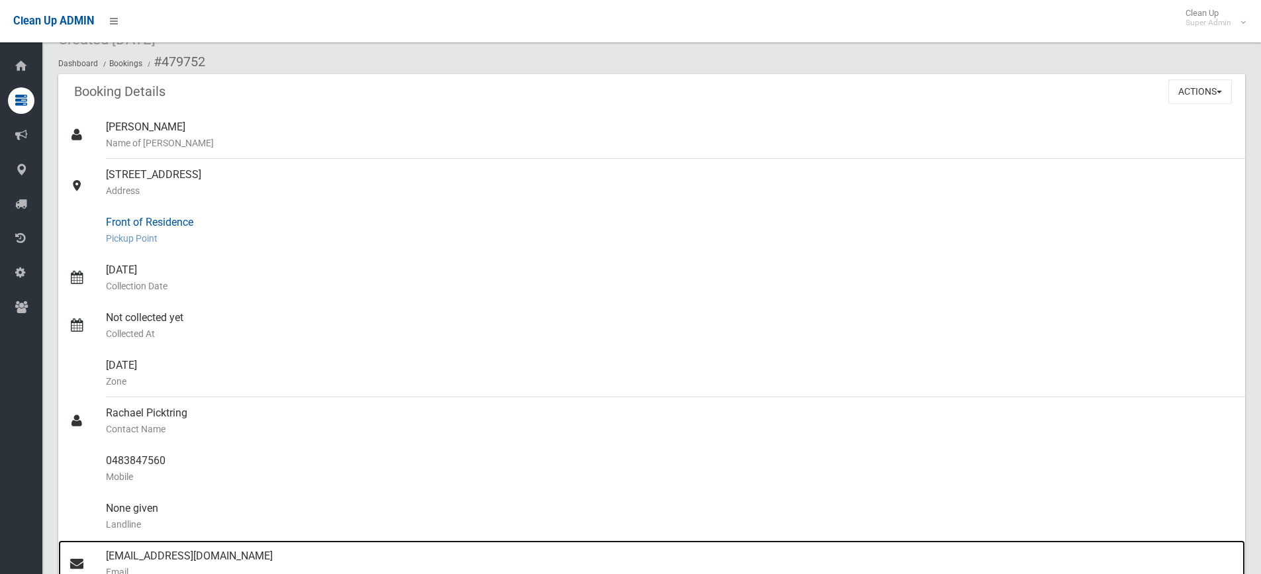
scroll to position [0, 0]
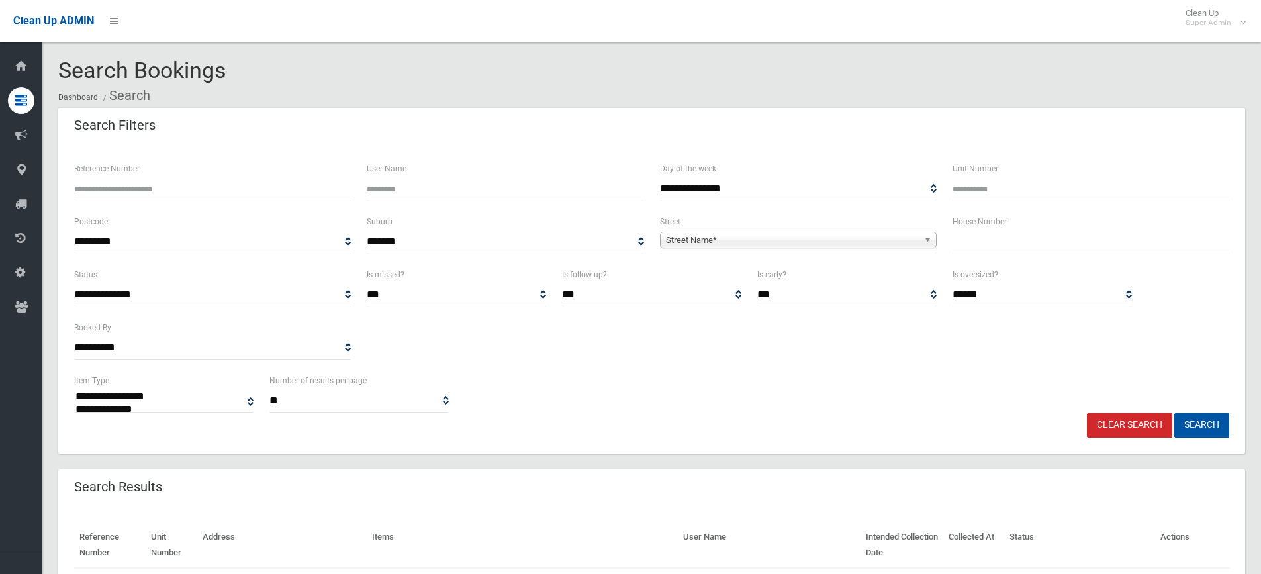
select select
type input "******"
click at [1174, 413] on button "Search" at bounding box center [1201, 425] width 55 height 24
select select
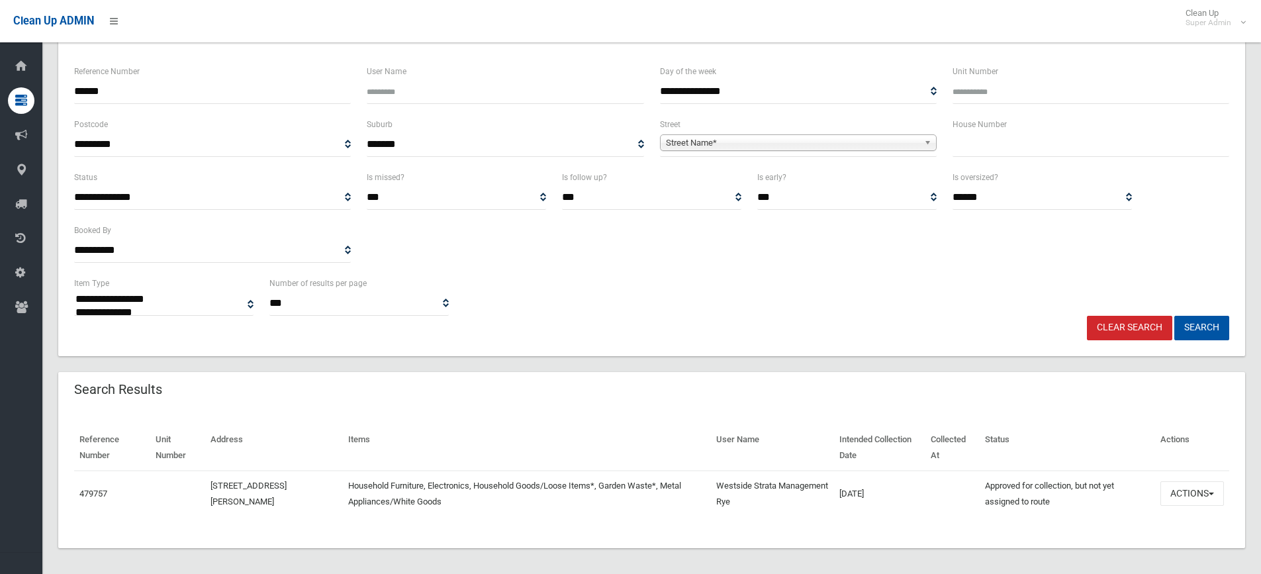
scroll to position [103, 0]
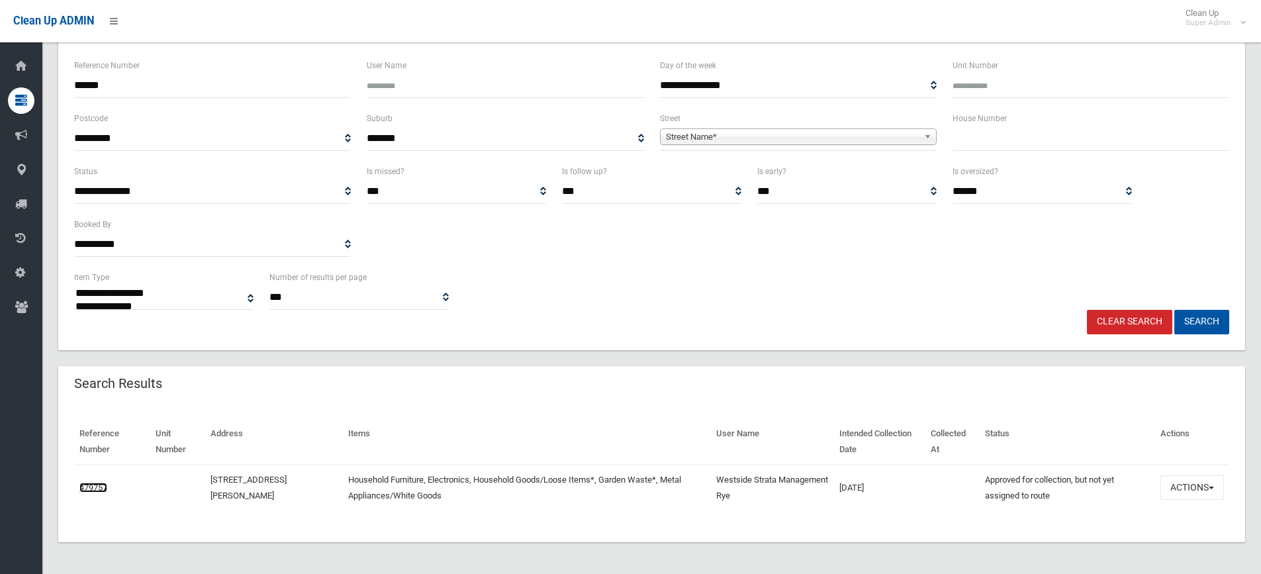
click at [95, 484] on link "479757" at bounding box center [93, 488] width 28 height 10
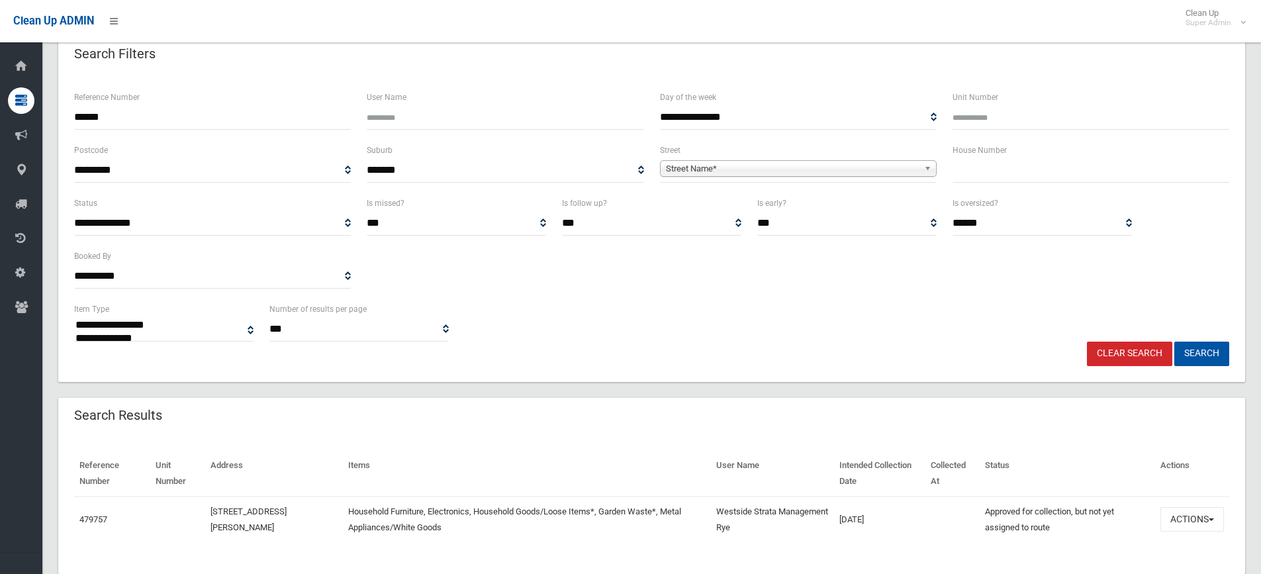
scroll to position [0, 0]
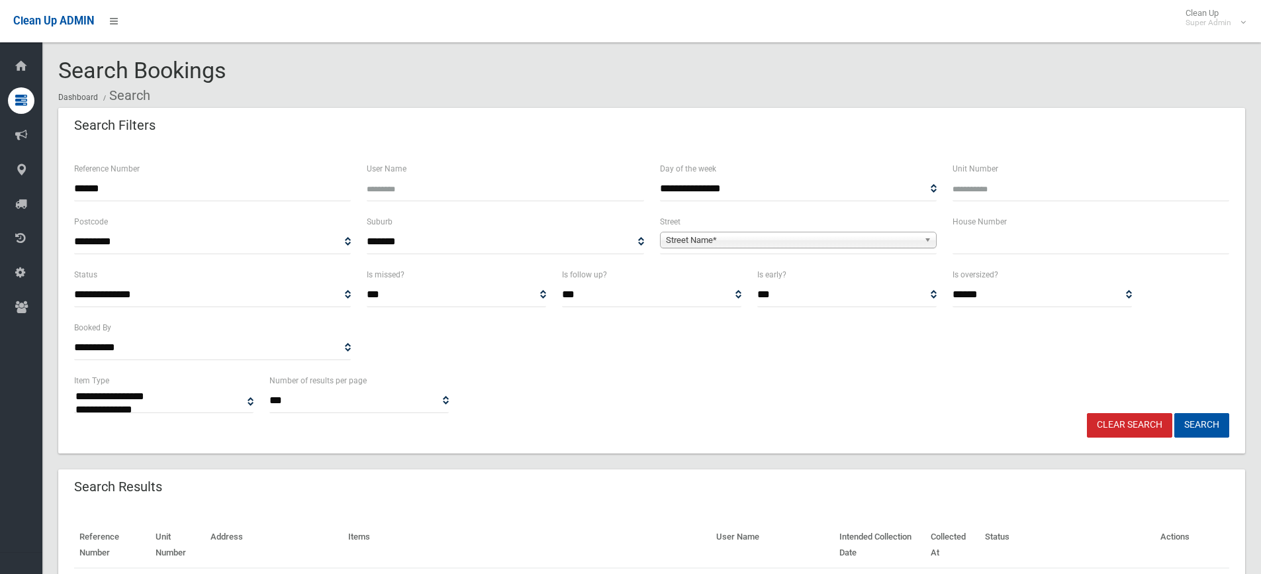
click at [1007, 249] on input "text" at bounding box center [1090, 242] width 277 height 24
type input "*"
click at [215, 183] on input "******" at bounding box center [212, 189] width 277 height 24
type input "******"
click at [1174, 413] on button "Search" at bounding box center [1201, 425] width 55 height 24
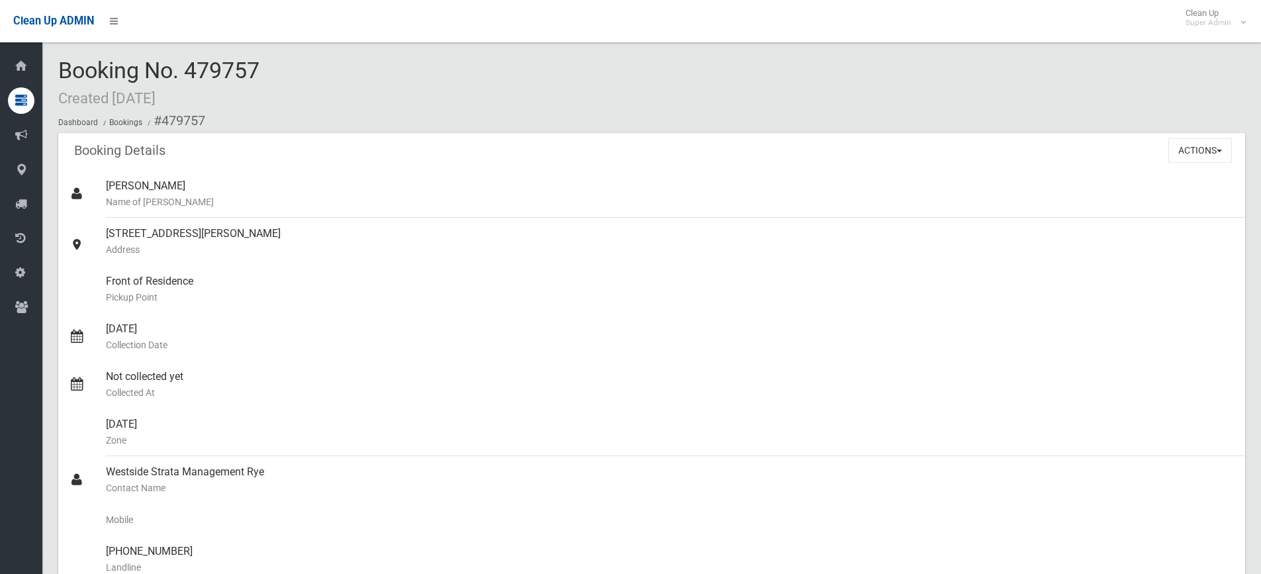
scroll to position [199, 0]
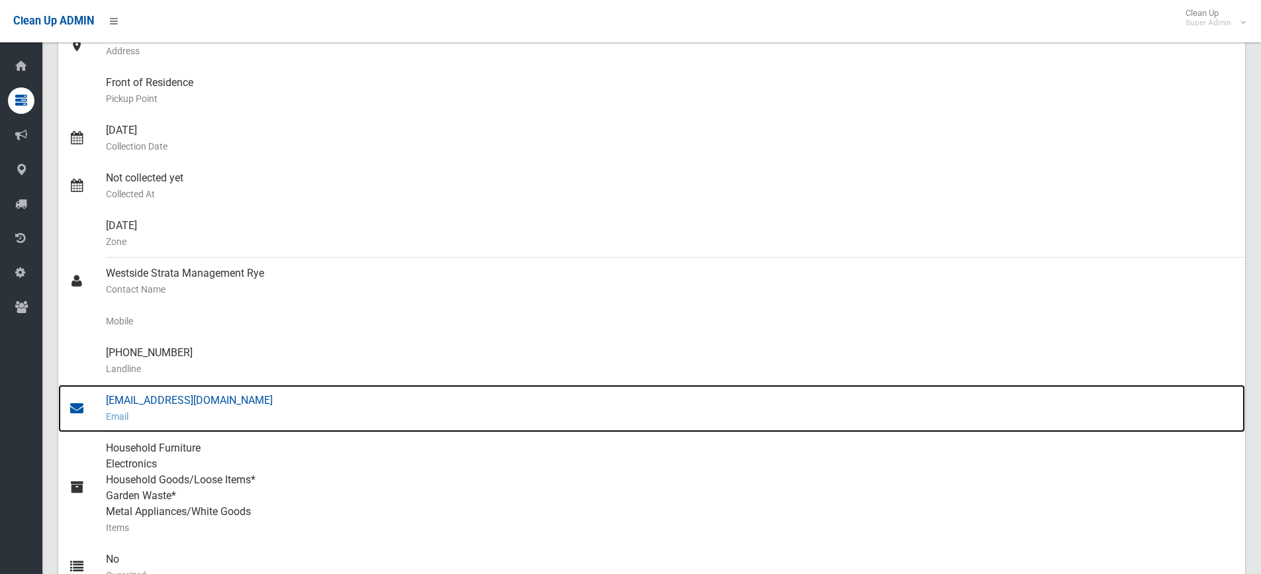
click at [199, 402] on div "admin@westside.net.au Email" at bounding box center [670, 409] width 1129 height 48
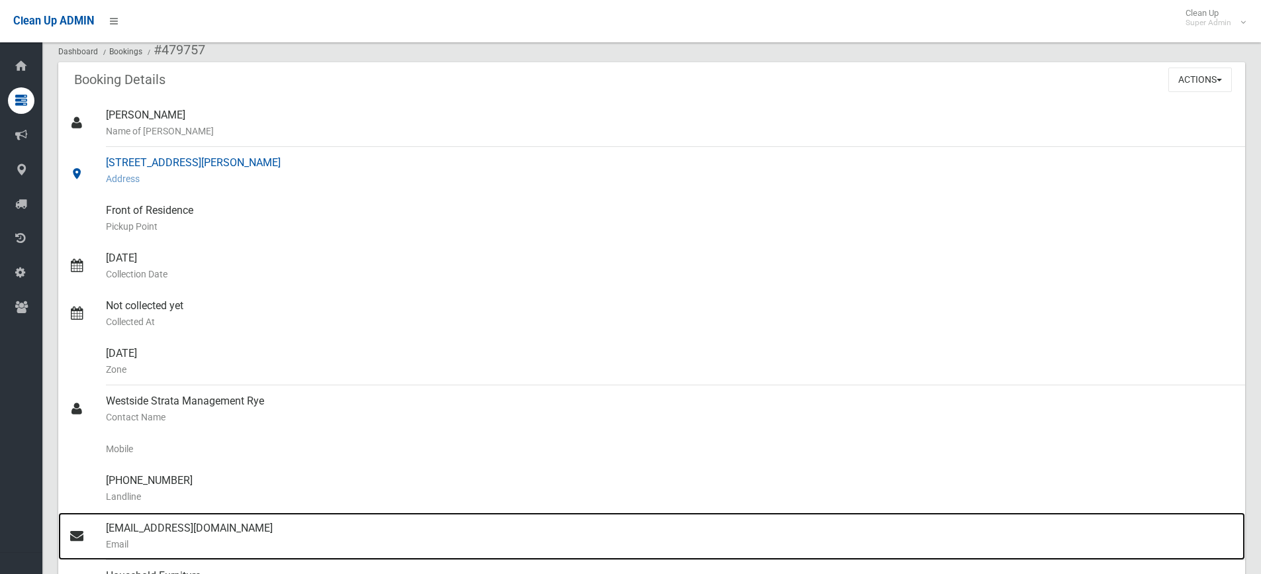
scroll to position [0, 0]
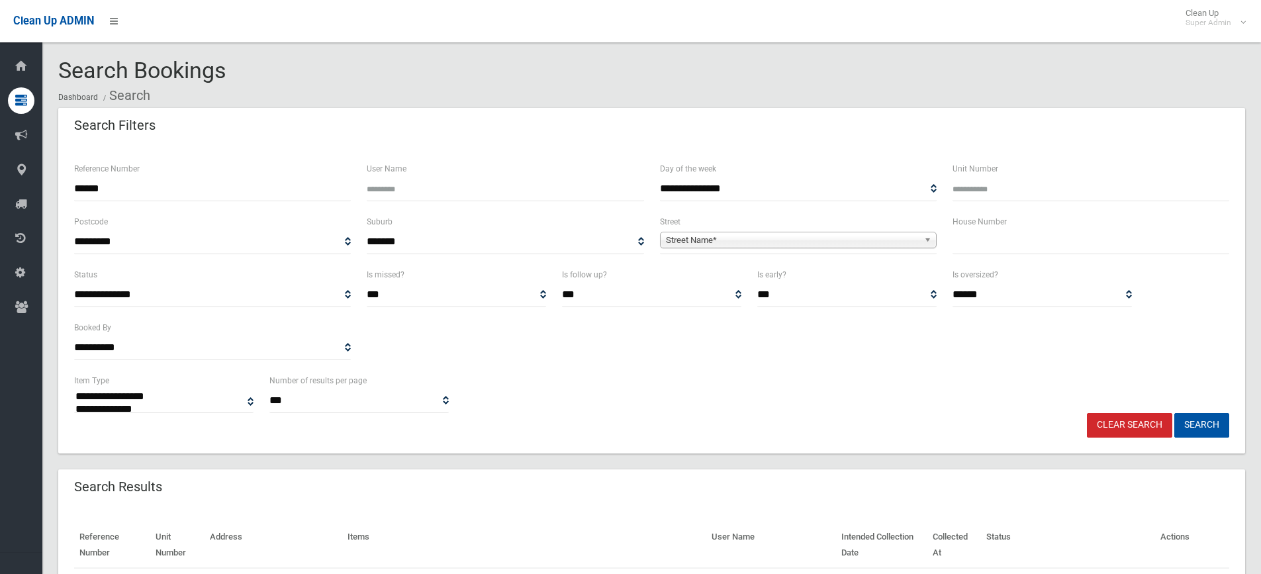
select select
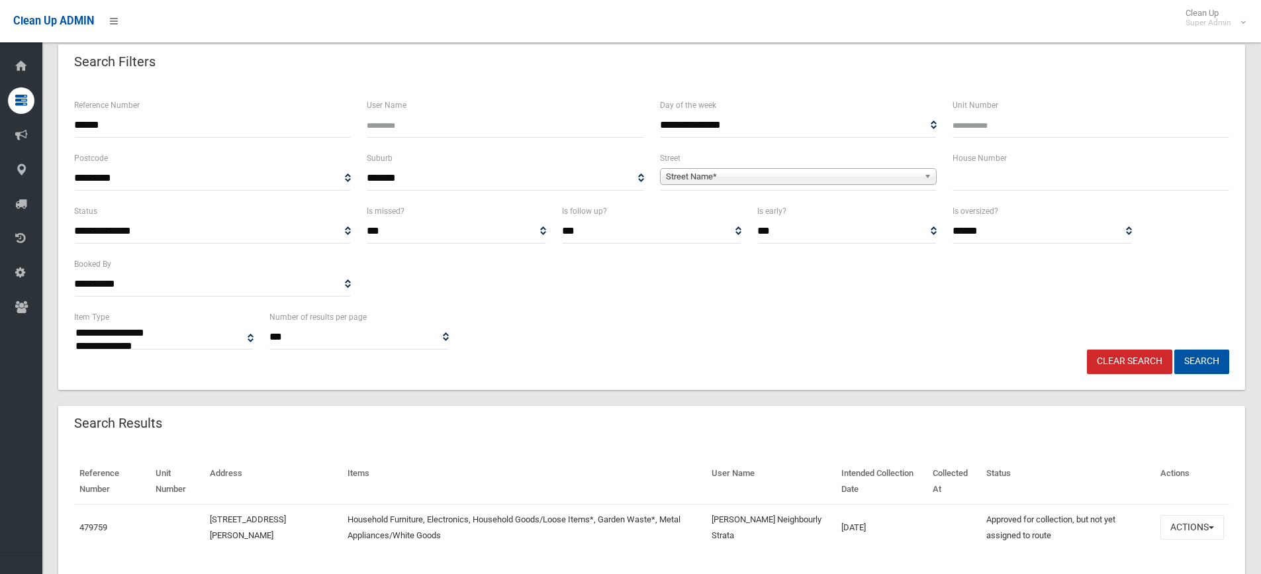
scroll to position [103, 0]
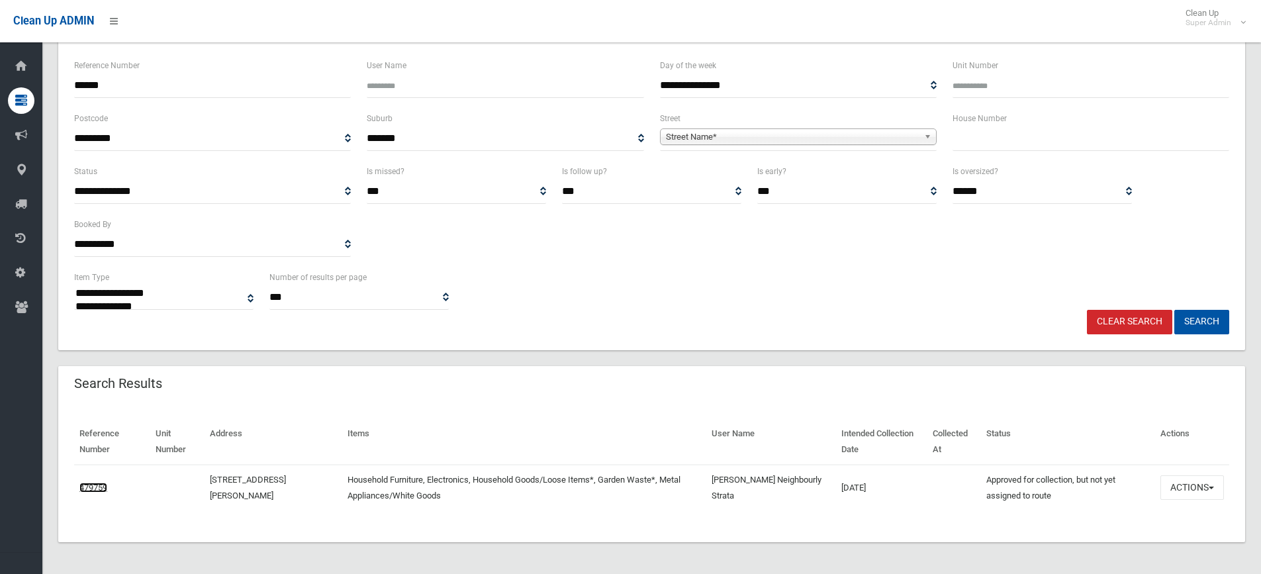
click at [91, 483] on link "479759" at bounding box center [93, 488] width 28 height 10
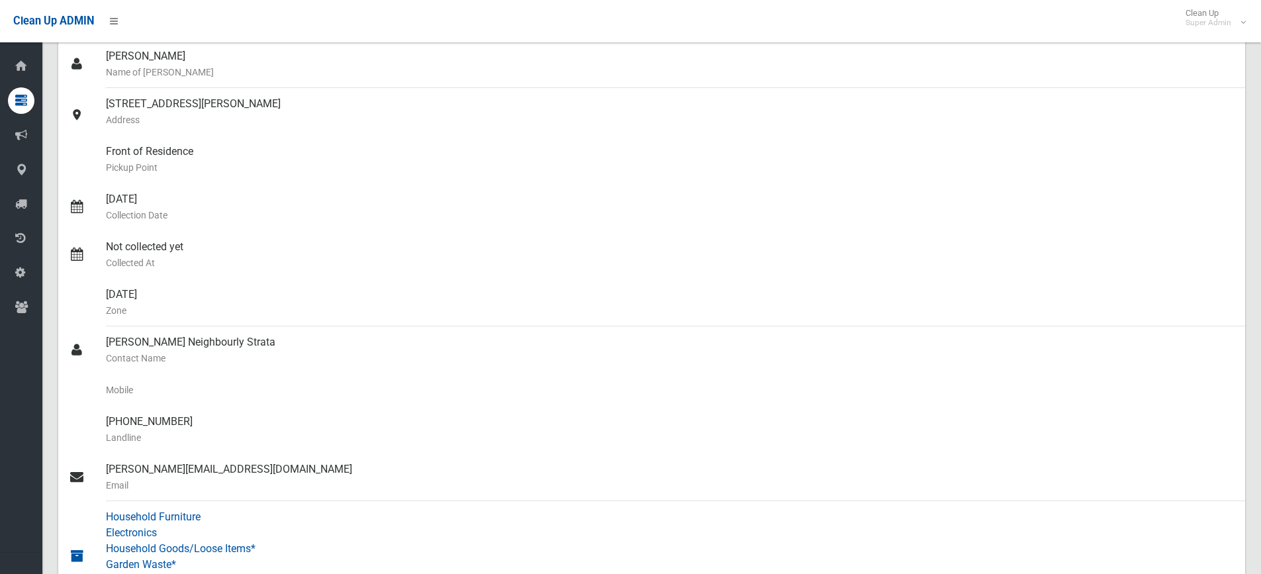
scroll to position [265, 0]
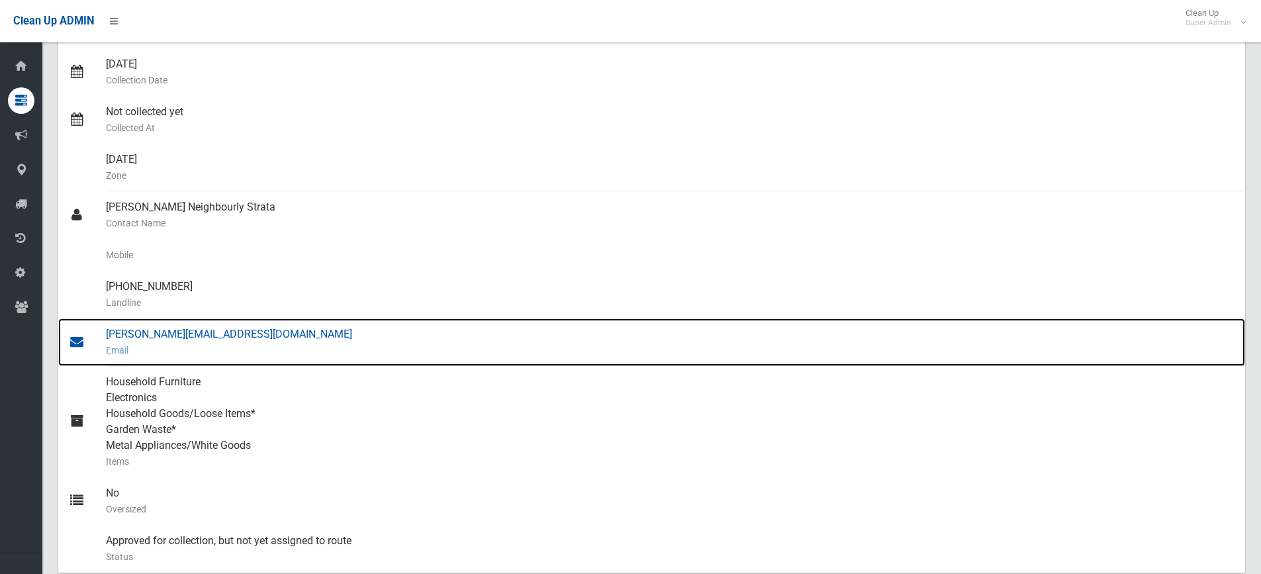
click at [197, 340] on div "[PERSON_NAME][EMAIL_ADDRESS][DOMAIN_NAME] Email" at bounding box center [670, 342] width 1129 height 48
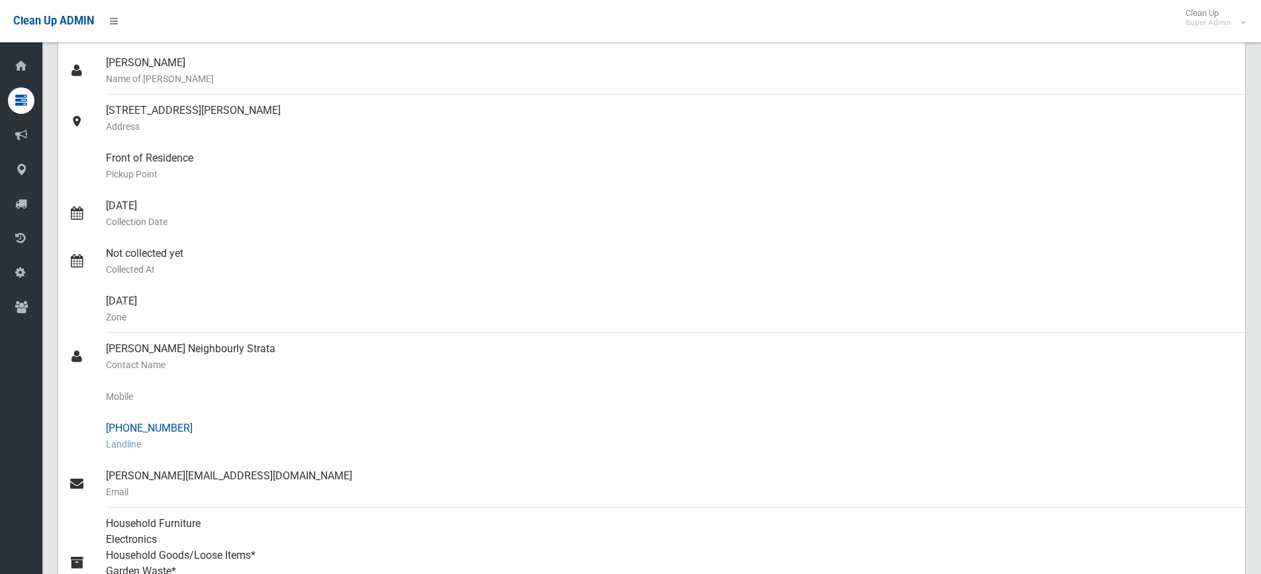
scroll to position [0, 0]
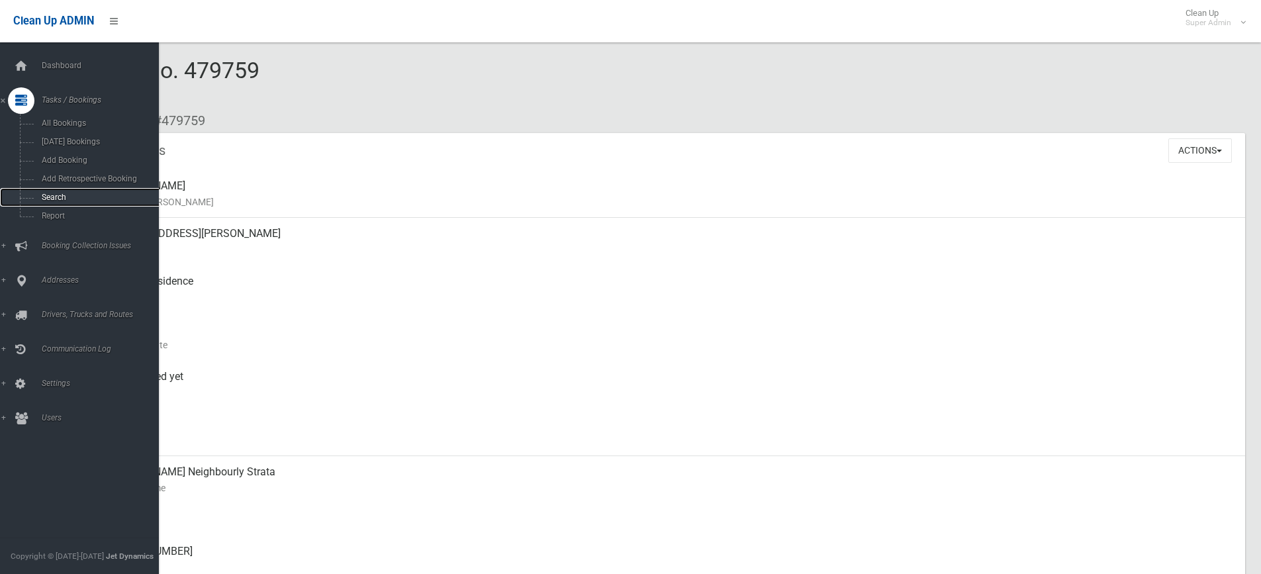
click at [56, 195] on span "Search" at bounding box center [98, 197] width 120 height 9
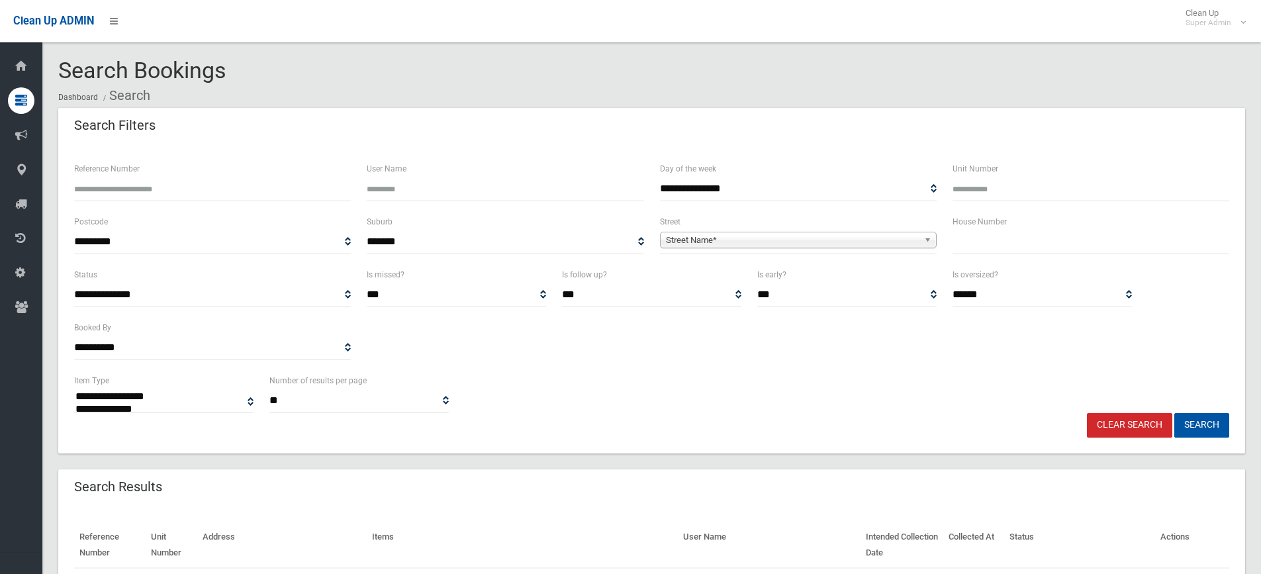
select select
